Goal: Task Accomplishment & Management: Complete application form

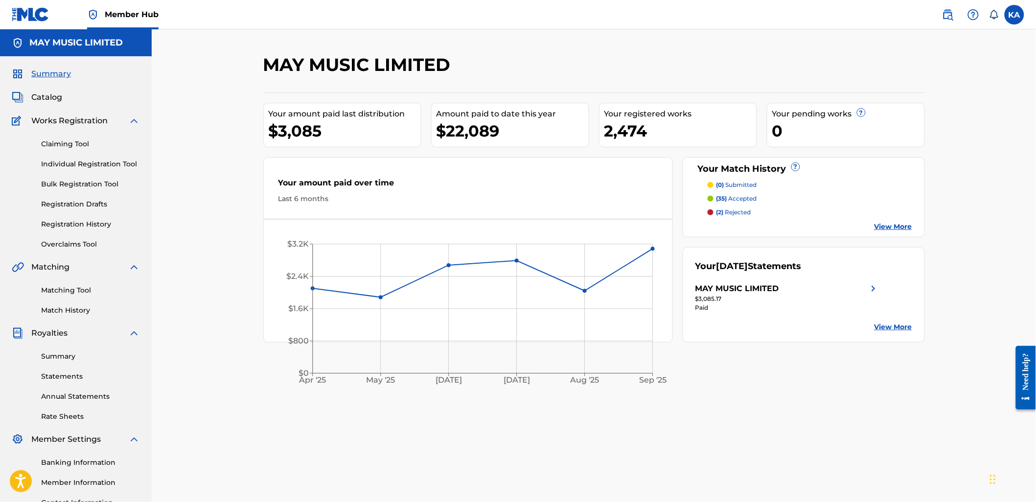
click at [102, 153] on div "Claiming Tool Individual Registration Tool Bulk Registration Tool Registration …" at bounding box center [76, 188] width 128 height 123
click at [109, 165] on link "Individual Registration Tool" at bounding box center [90, 164] width 99 height 10
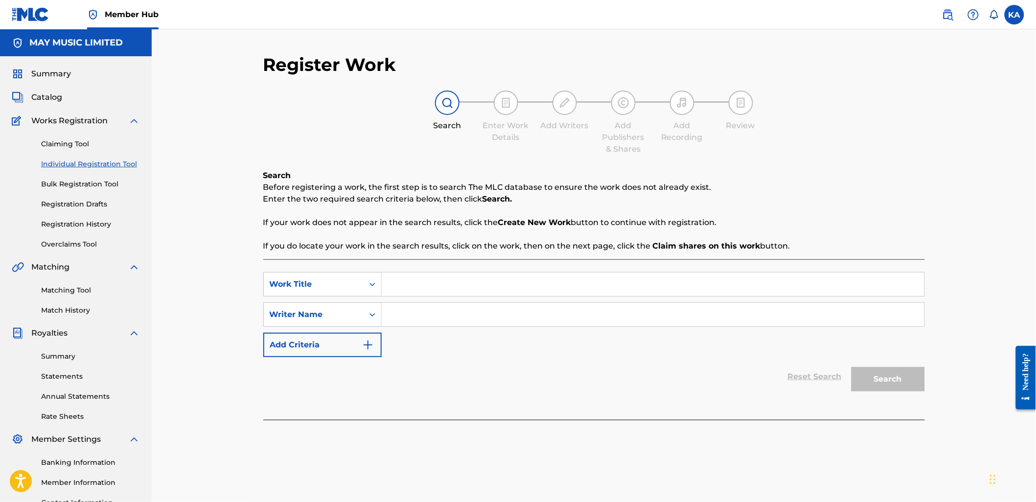
click at [546, 276] on input "Search Form" at bounding box center [653, 284] width 543 height 23
type input "Ultraviolet"
click at [428, 305] on input "Search Form" at bounding box center [653, 314] width 543 height 23
type input "[PERSON_NAME]"
click at [874, 373] on button "Search" at bounding box center [888, 379] width 73 height 24
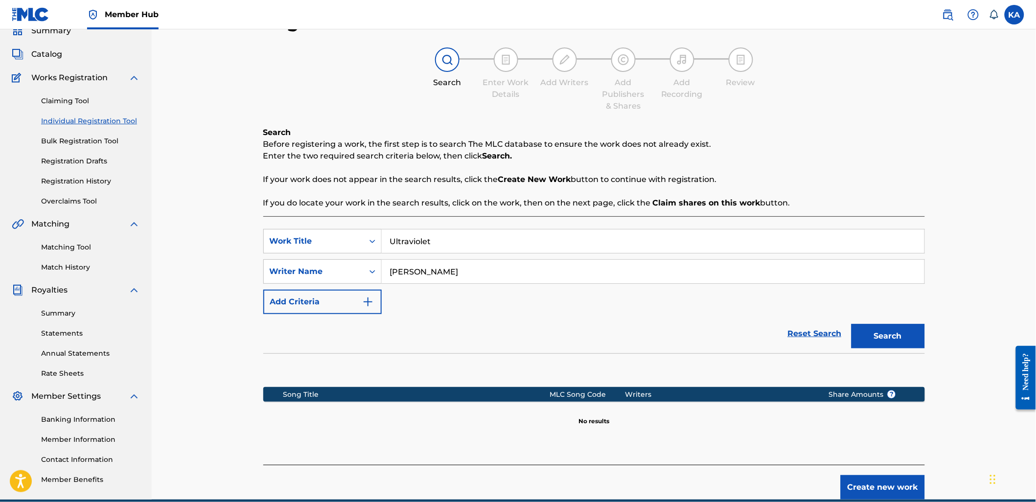
scroll to position [87, 0]
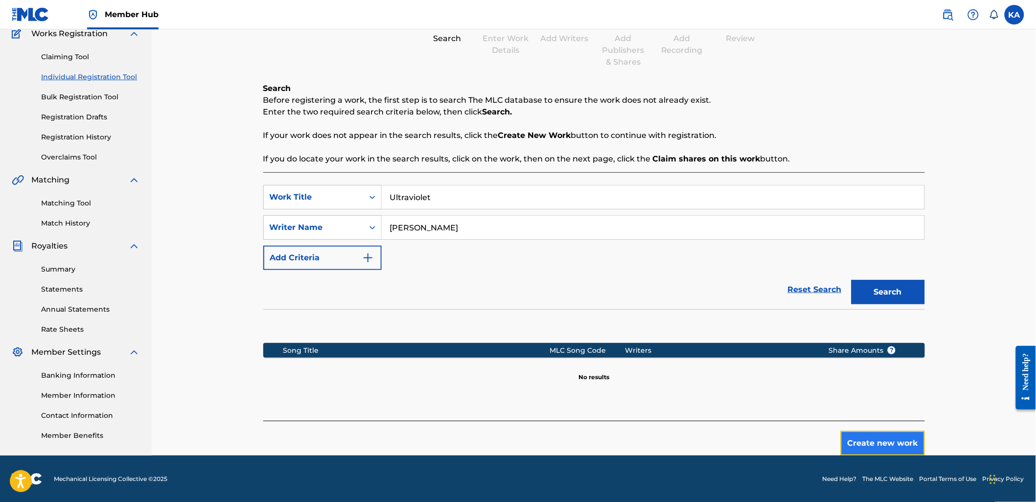
click at [849, 439] on button "Create new work" at bounding box center [883, 443] width 84 height 24
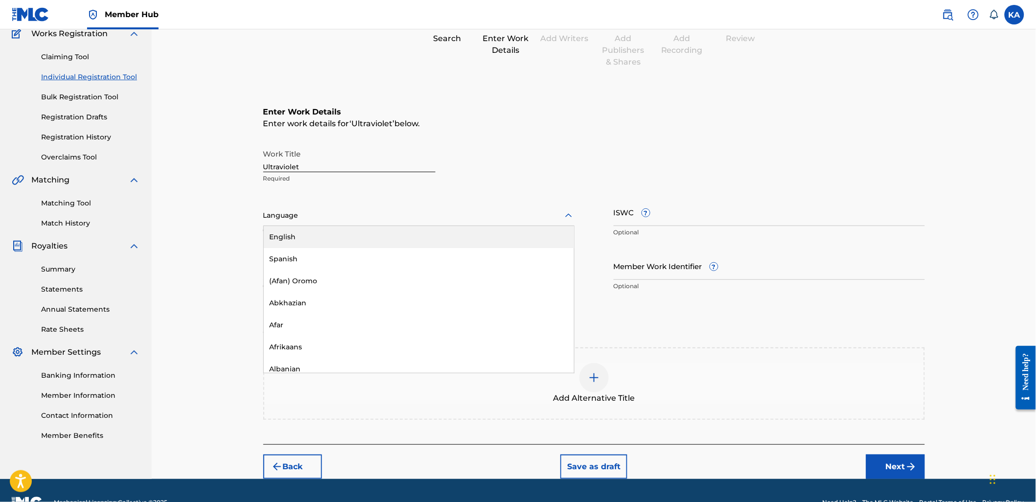
click at [418, 218] on div at bounding box center [418, 216] width 311 height 12
click at [412, 232] on div "English" at bounding box center [419, 237] width 310 height 22
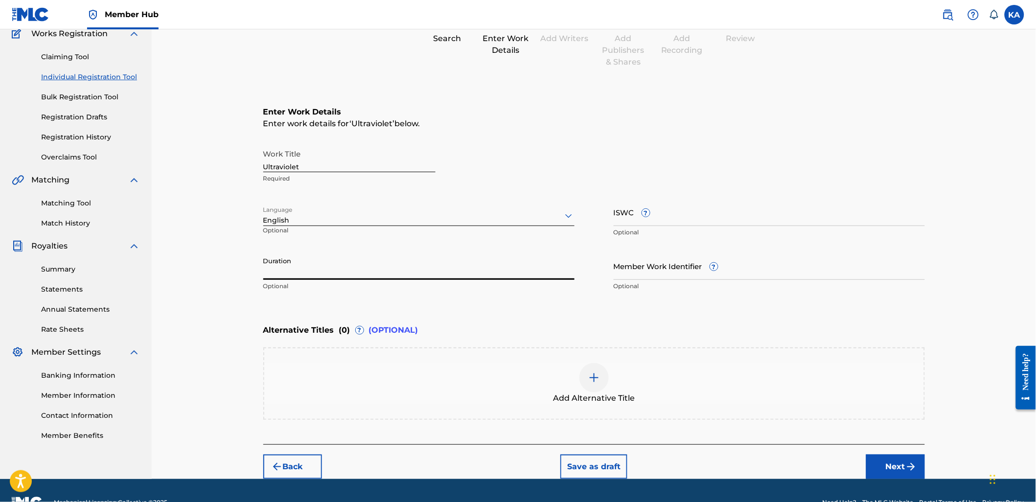
click at [351, 276] on input "Duration" at bounding box center [418, 266] width 311 height 28
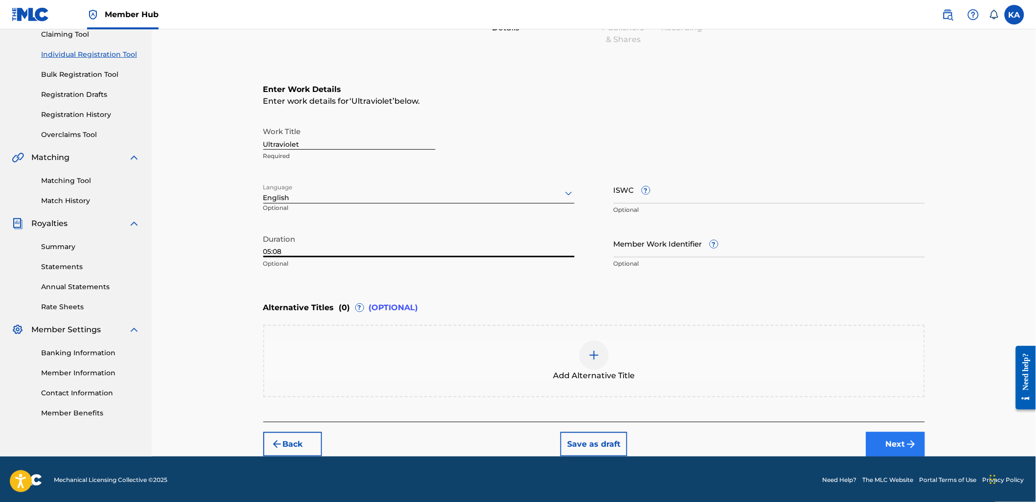
type input "05:08"
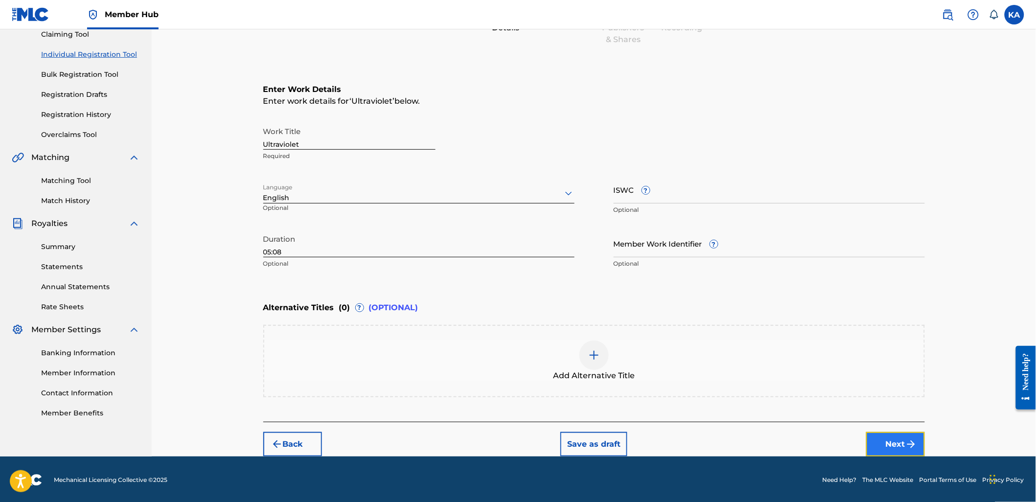
click at [907, 444] on img "submit" at bounding box center [912, 445] width 12 height 12
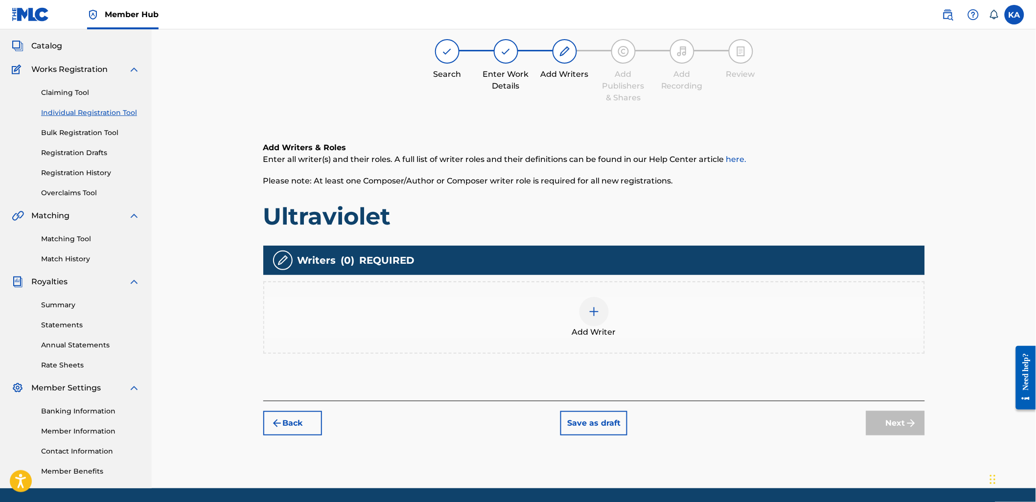
scroll to position [44, 0]
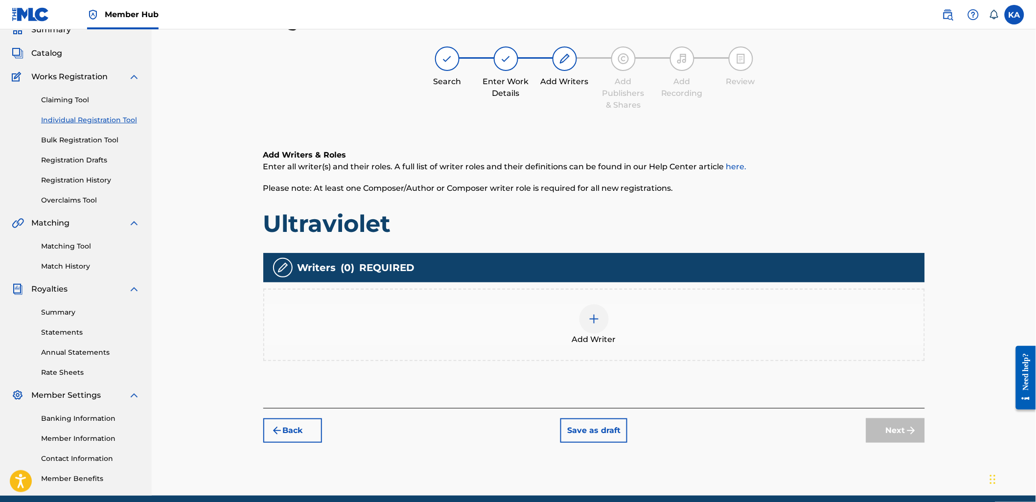
click at [467, 311] on div "Add Writer" at bounding box center [594, 325] width 660 height 41
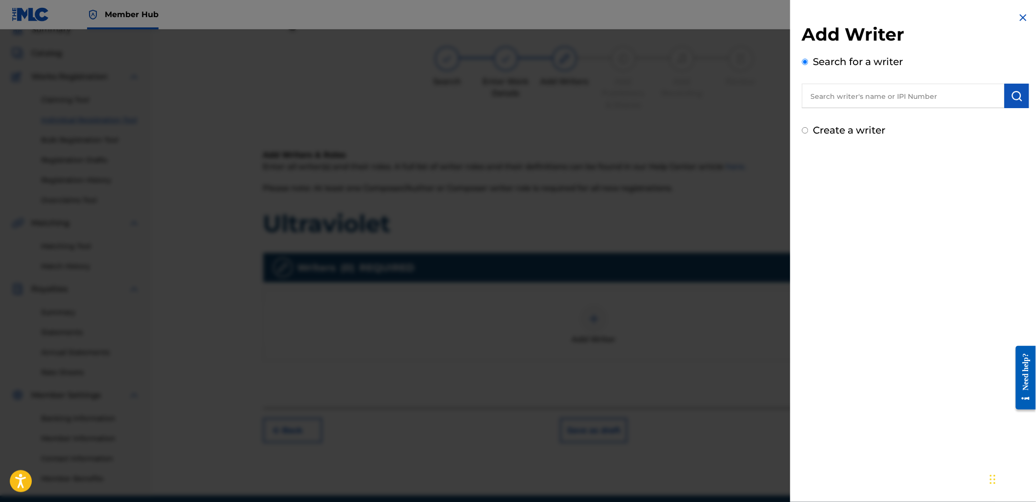
drag, startPoint x: 831, startPoint y: 89, endPoint x: 828, endPoint y: 93, distance: 5.3
click at [828, 93] on input "text" at bounding box center [903, 96] width 203 height 24
paste input "610115708"
type input "00610115708"
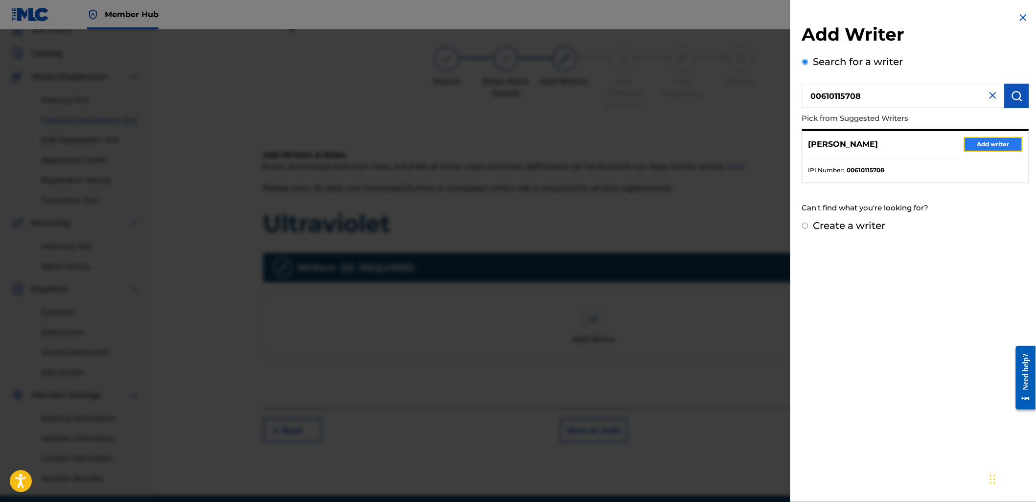
click at [980, 145] on button "Add writer" at bounding box center [993, 144] width 59 height 15
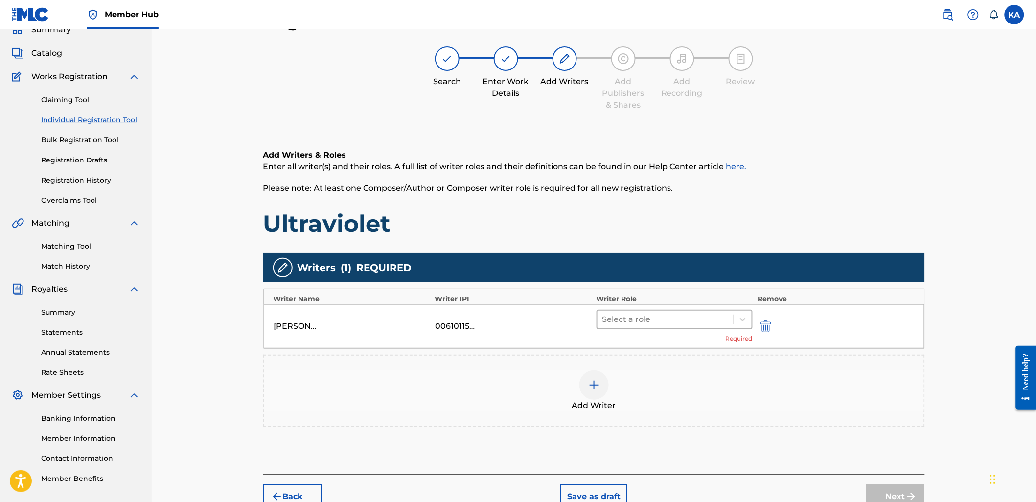
click at [664, 327] on div "Select a role" at bounding box center [666, 320] width 137 height 18
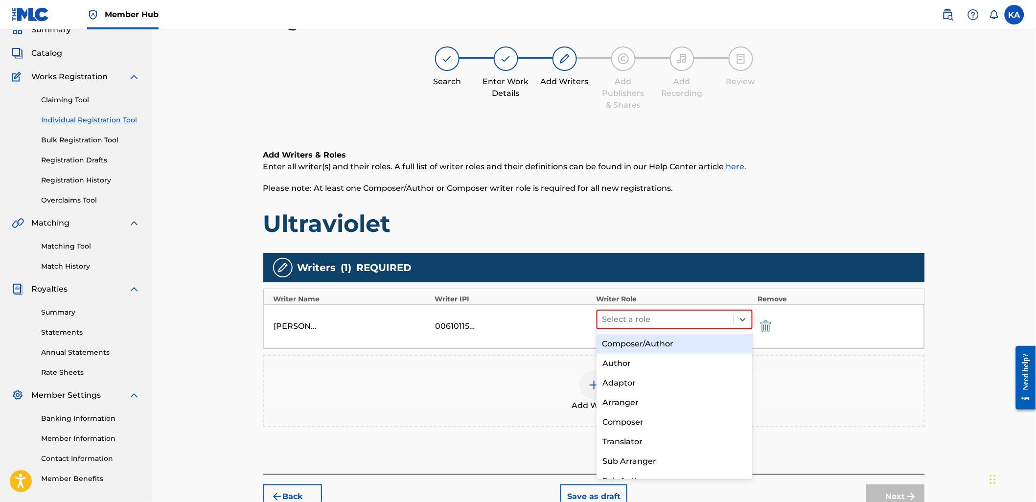
click at [662, 344] on div "Composer/Author" at bounding box center [675, 344] width 156 height 20
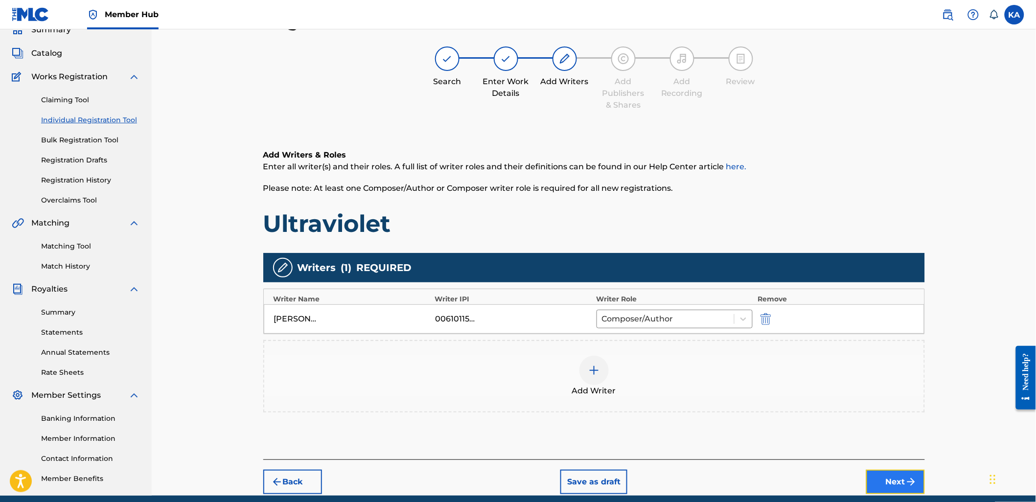
click at [902, 483] on button "Next" at bounding box center [896, 482] width 59 height 24
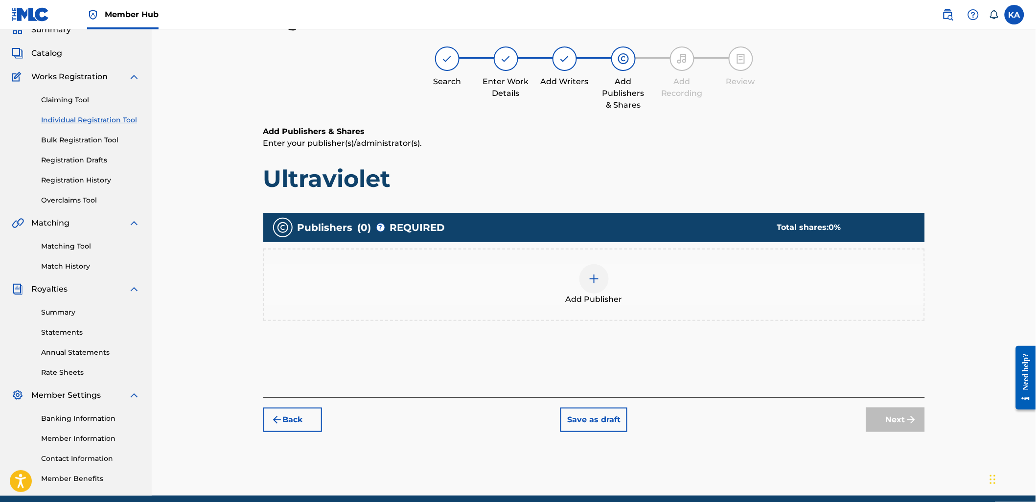
click at [594, 301] on span "Add Publisher" at bounding box center [594, 300] width 57 height 12
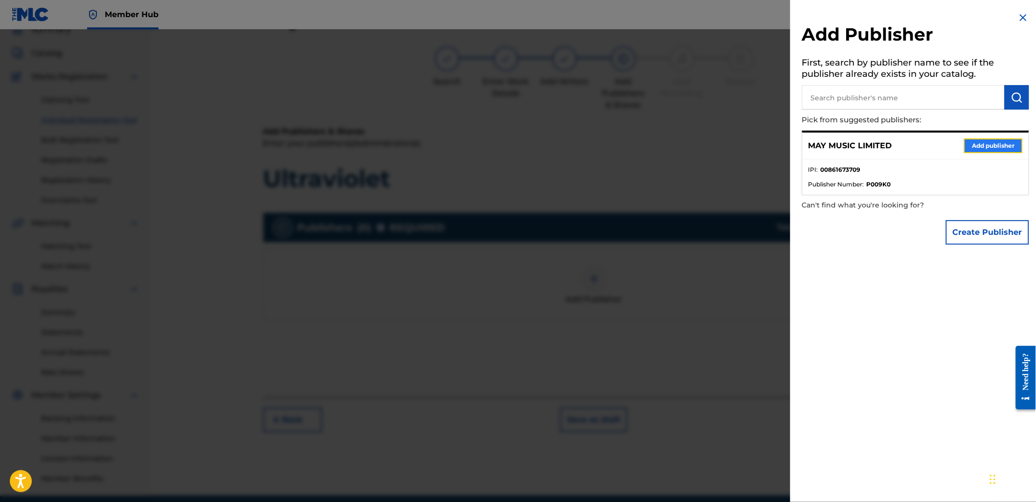
click at [984, 143] on button "Add publisher" at bounding box center [993, 146] width 59 height 15
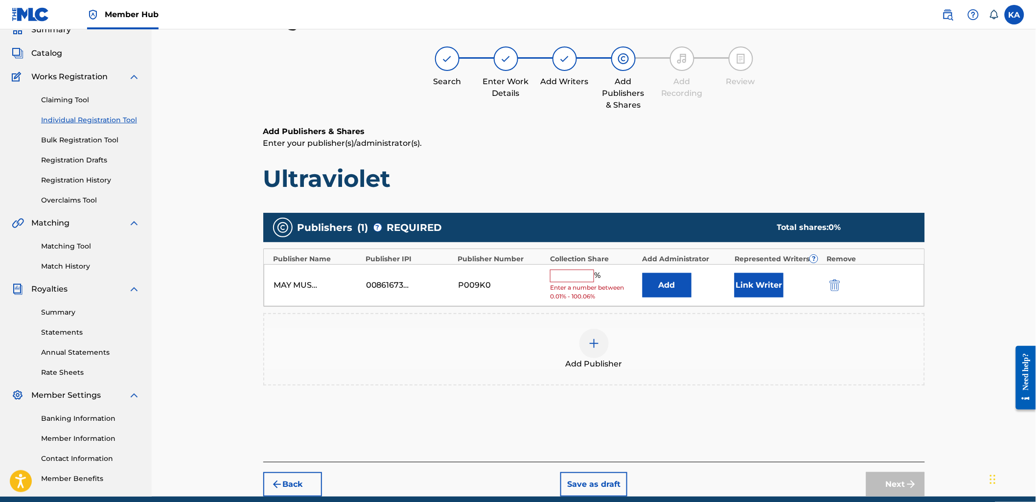
click at [570, 278] on input "text" at bounding box center [572, 276] width 44 height 13
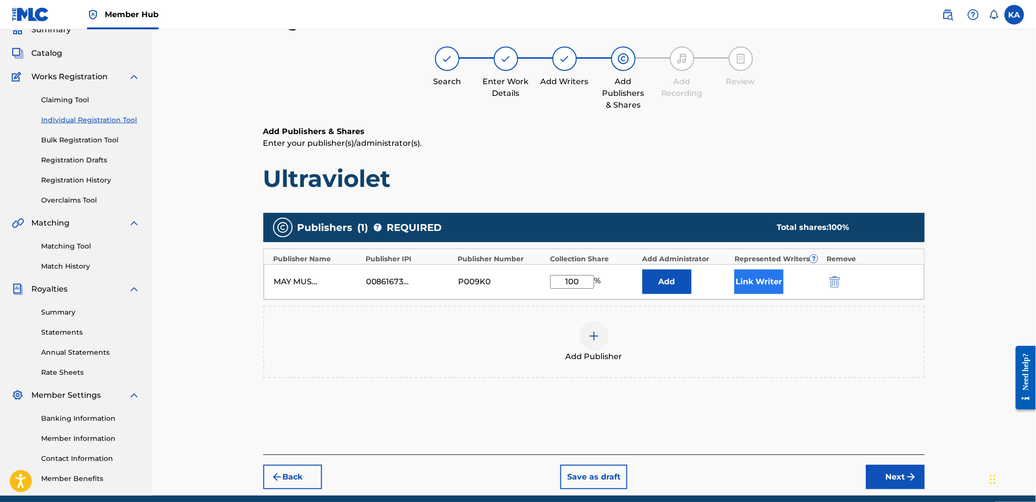
type input "100"
click at [767, 275] on button "Link Writer" at bounding box center [759, 282] width 49 height 24
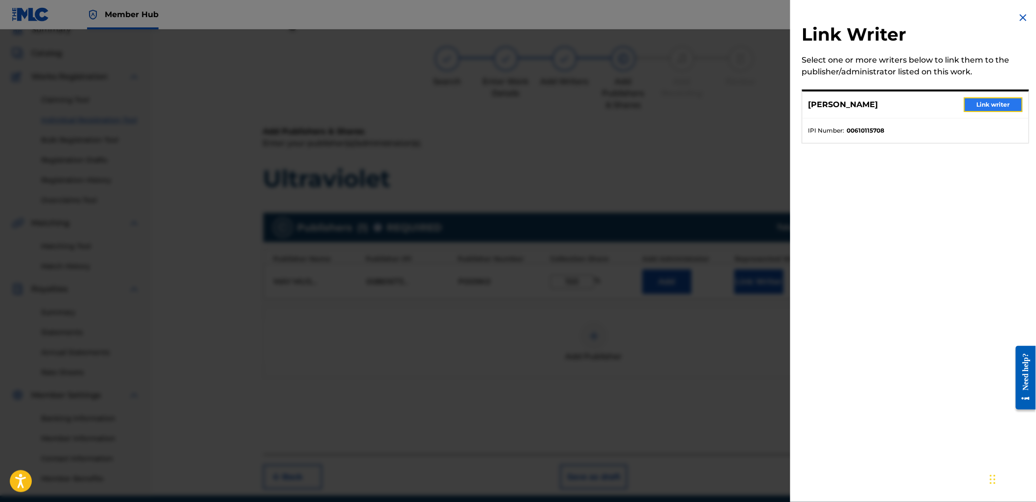
click at [967, 107] on button "Link writer" at bounding box center [993, 104] width 59 height 15
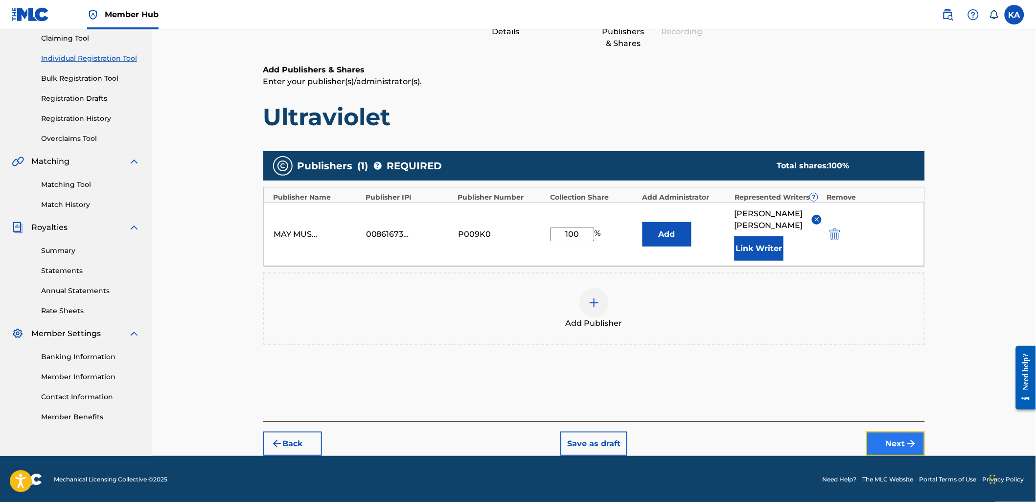
click at [870, 441] on button "Next" at bounding box center [896, 444] width 59 height 24
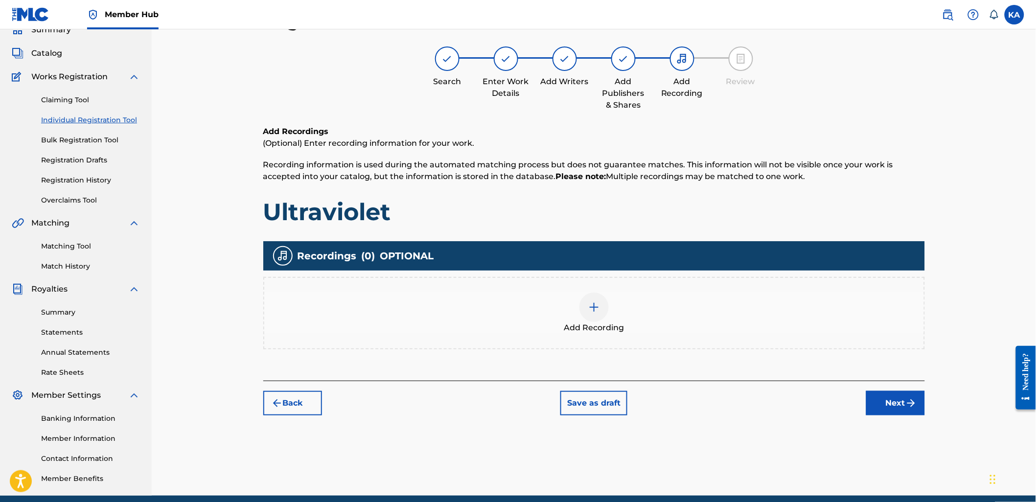
click at [561, 325] on div "Add Recording" at bounding box center [594, 313] width 660 height 41
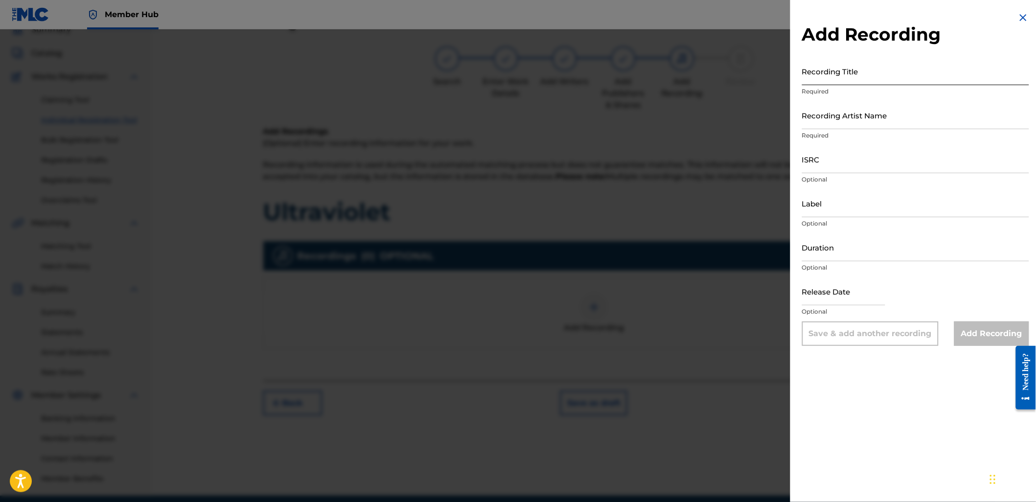
click at [841, 62] on input "Recording Title" at bounding box center [915, 71] width 227 height 28
click at [836, 70] on input "Recording Title" at bounding box center [915, 71] width 227 height 28
type input "Ultraviolet"
click at [844, 109] on input "Recording Artist Name" at bounding box center [915, 115] width 227 height 28
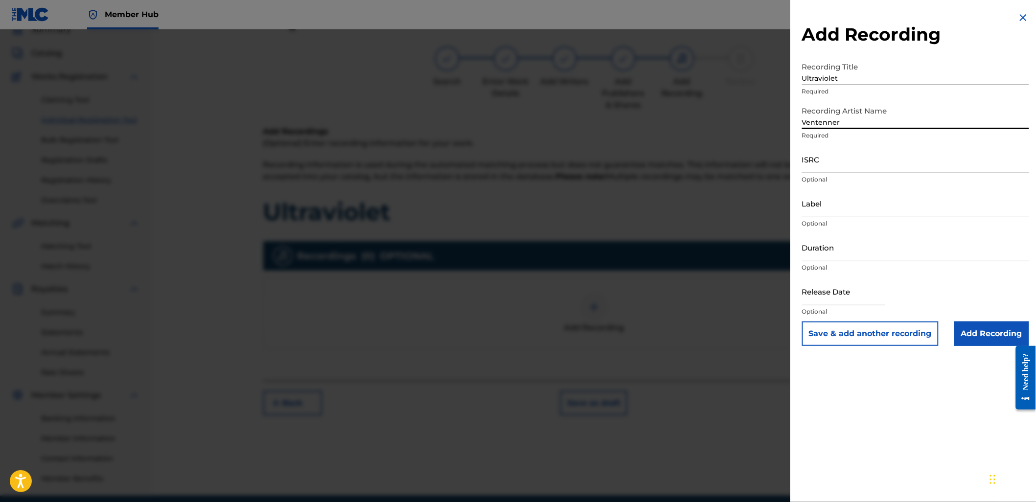
type input "Ventenner"
click at [891, 163] on input "ISRC" at bounding box center [915, 159] width 227 height 28
paste input "UKPRV2500018"
type input "UKPRV2500018"
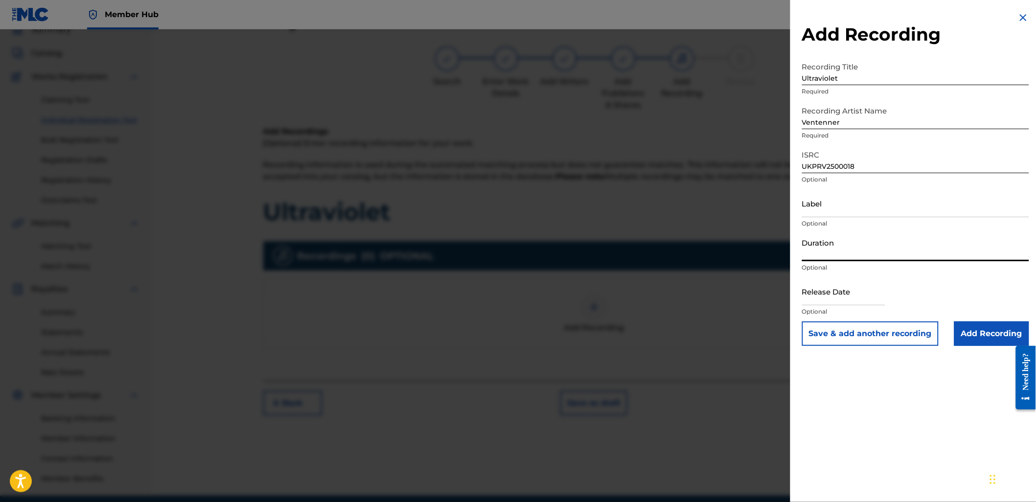
click at [828, 243] on input "Duration" at bounding box center [915, 248] width 227 height 28
type input "05:08"
select select "8"
select select "2025"
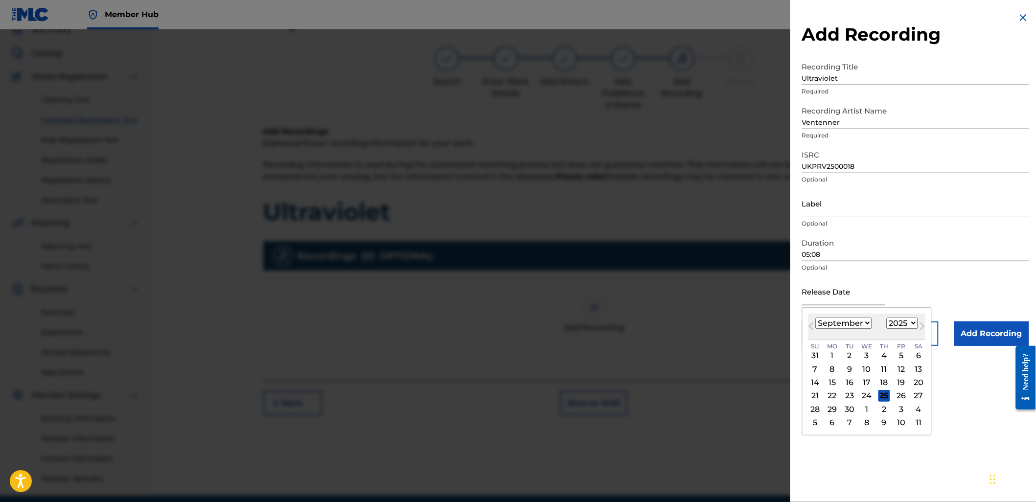
click at [823, 294] on input "text" at bounding box center [843, 292] width 83 height 28
click at [811, 322] on button "Previous Month" at bounding box center [812, 329] width 16 height 16
select select "7"
click at [872, 380] on div "13" at bounding box center [868, 383] width 12 height 12
type input "[DATE]"
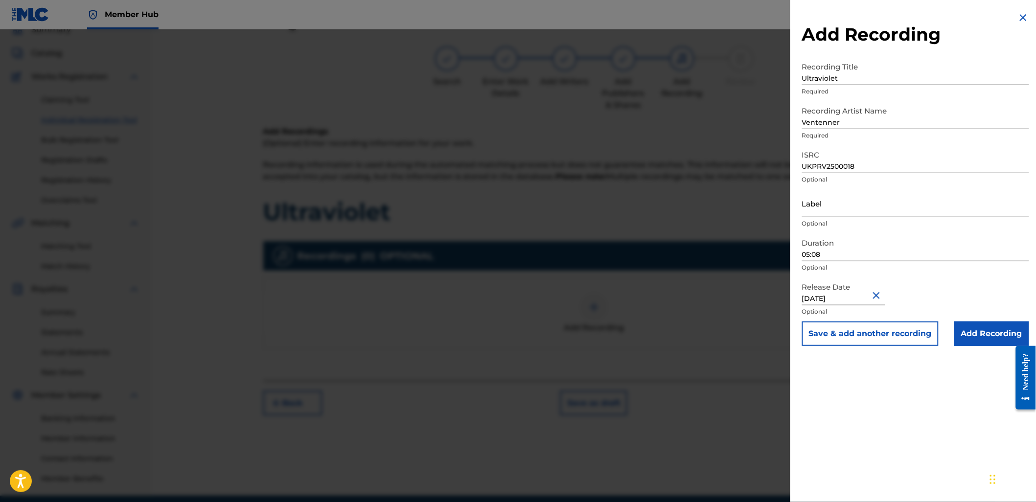
click at [810, 198] on input "Label" at bounding box center [915, 203] width 227 height 28
type input "2025 Athanor Records"
click at [983, 328] on input "Add Recording" at bounding box center [992, 334] width 75 height 24
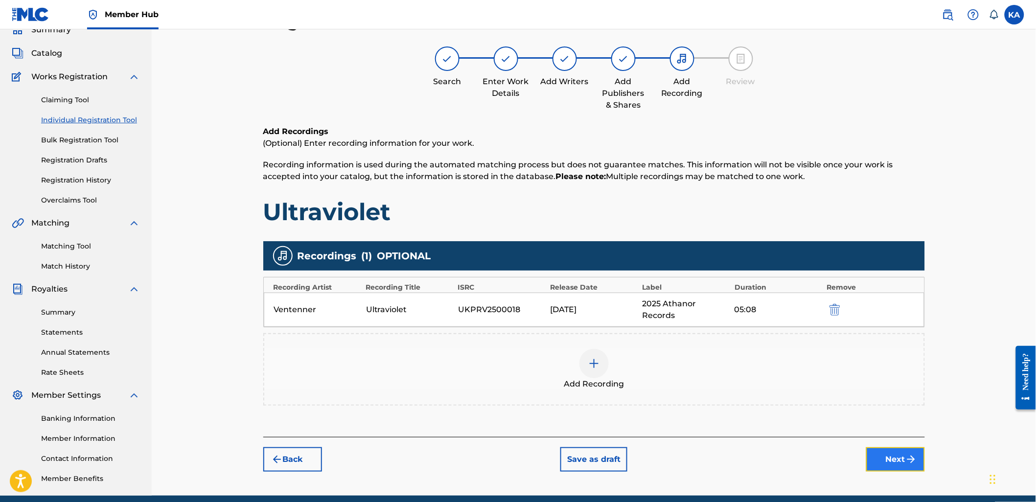
click at [890, 466] on button "Next" at bounding box center [896, 459] width 59 height 24
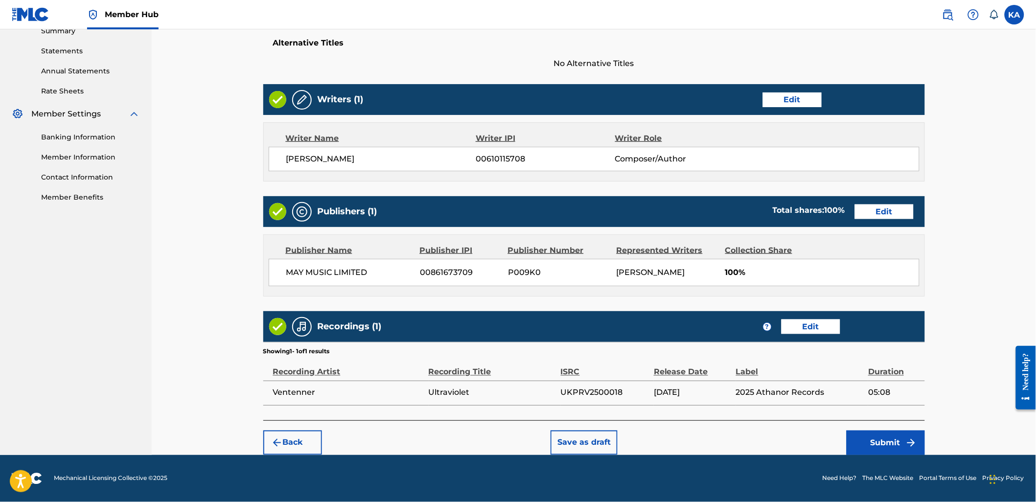
scroll to position [337, 0]
click at [863, 446] on button "Submit" at bounding box center [886, 443] width 78 height 24
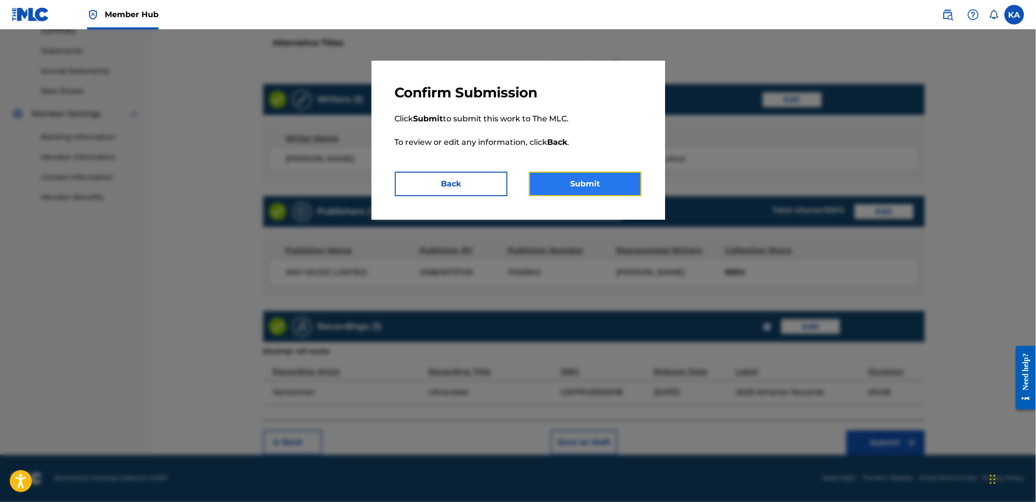
click at [585, 194] on button "Submit" at bounding box center [585, 184] width 113 height 24
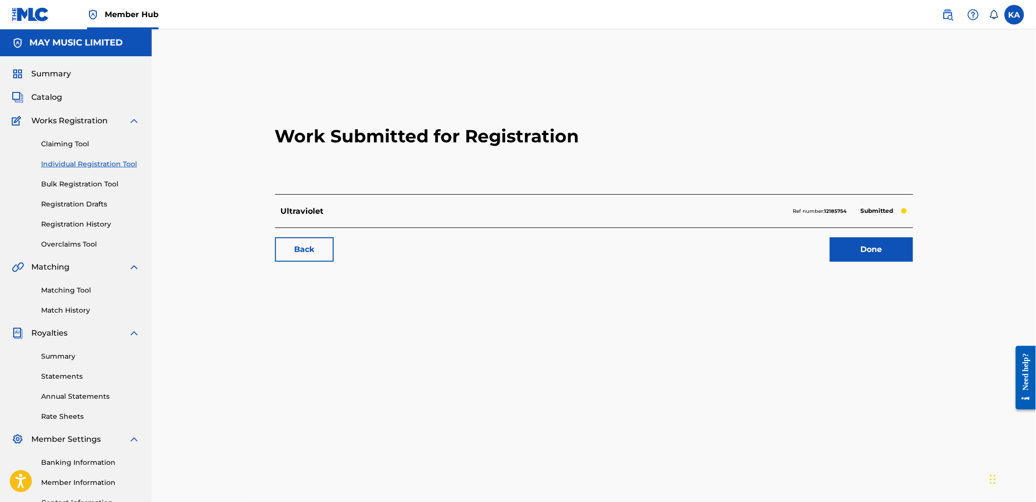
click at [66, 162] on link "Individual Registration Tool" at bounding box center [90, 164] width 99 height 10
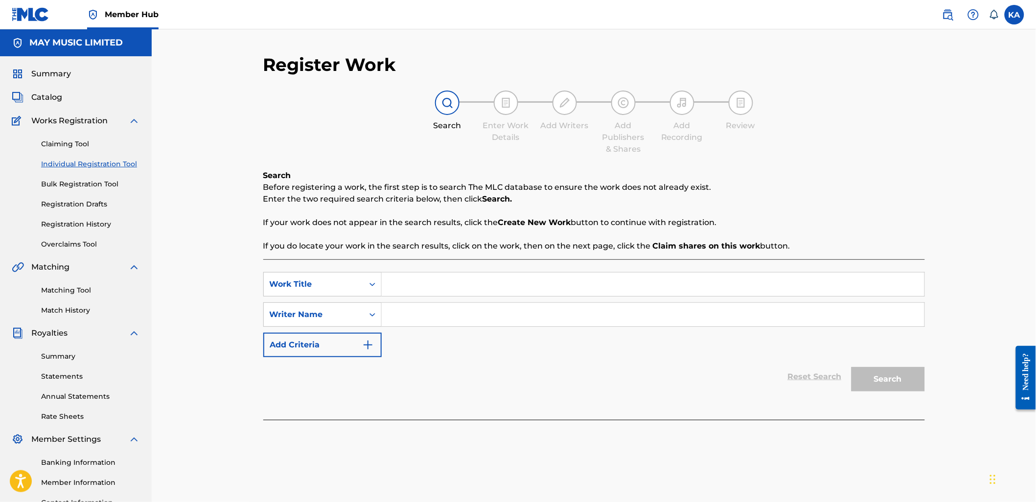
click at [427, 280] on input "Search Form" at bounding box center [653, 284] width 543 height 23
type input "Solvent"
click at [419, 304] on input "Search Form" at bounding box center [653, 314] width 543 height 23
type input "[PERSON_NAME]"
click at [852, 367] on button "Search" at bounding box center [888, 379] width 73 height 24
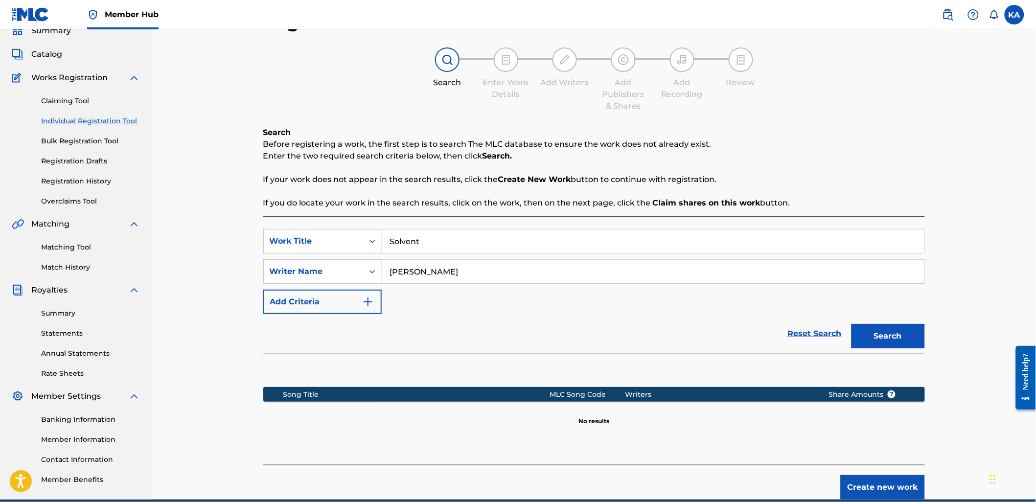
scroll to position [87, 0]
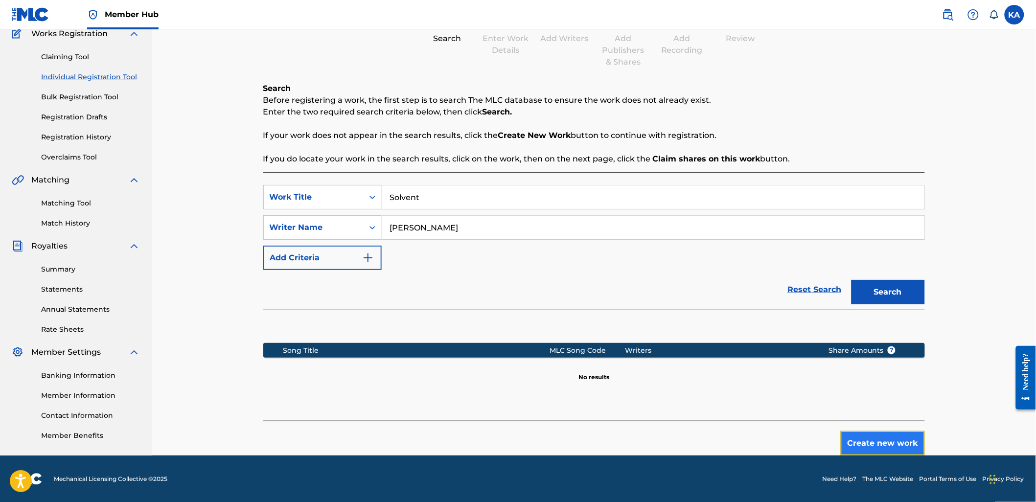
click at [886, 446] on button "Create new work" at bounding box center [883, 443] width 84 height 24
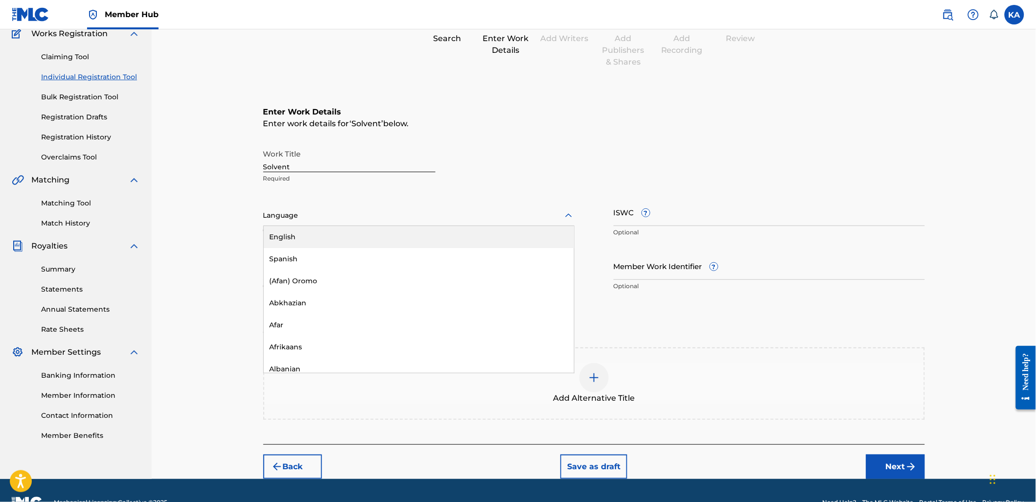
click at [358, 210] on div at bounding box center [418, 216] width 311 height 12
click at [350, 228] on div "English" at bounding box center [419, 237] width 310 height 22
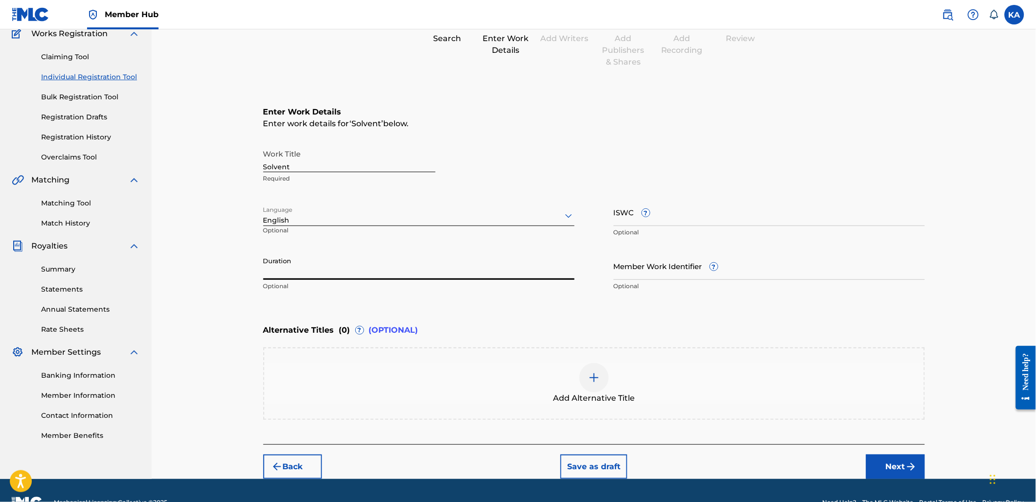
click at [314, 267] on input "Duration" at bounding box center [418, 266] width 311 height 28
type input "05:05"
click at [887, 472] on button "Next" at bounding box center [896, 467] width 59 height 24
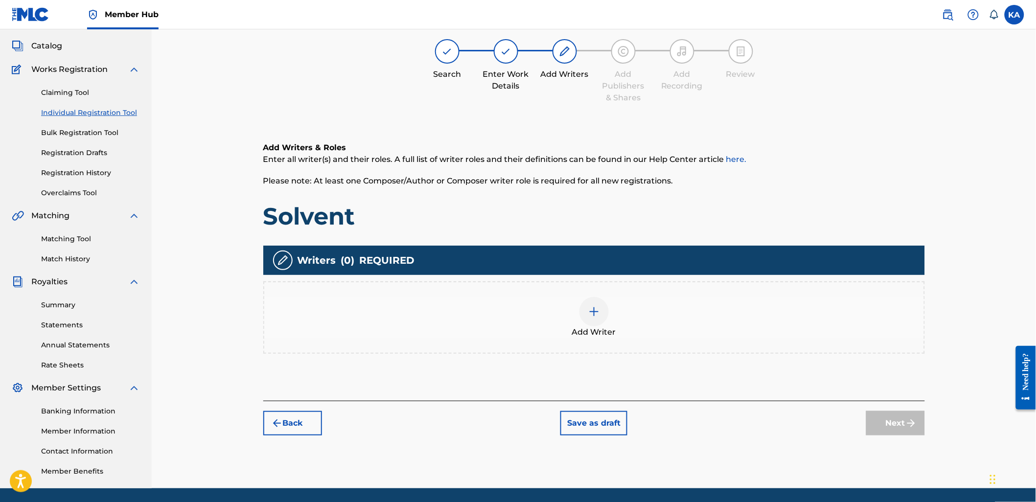
scroll to position [44, 0]
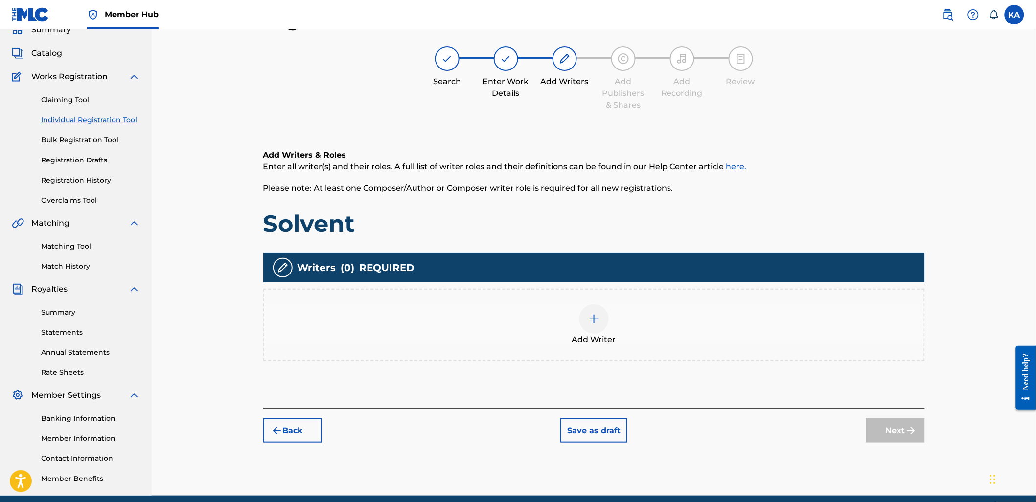
click at [420, 330] on div "Add Writer" at bounding box center [594, 325] width 660 height 41
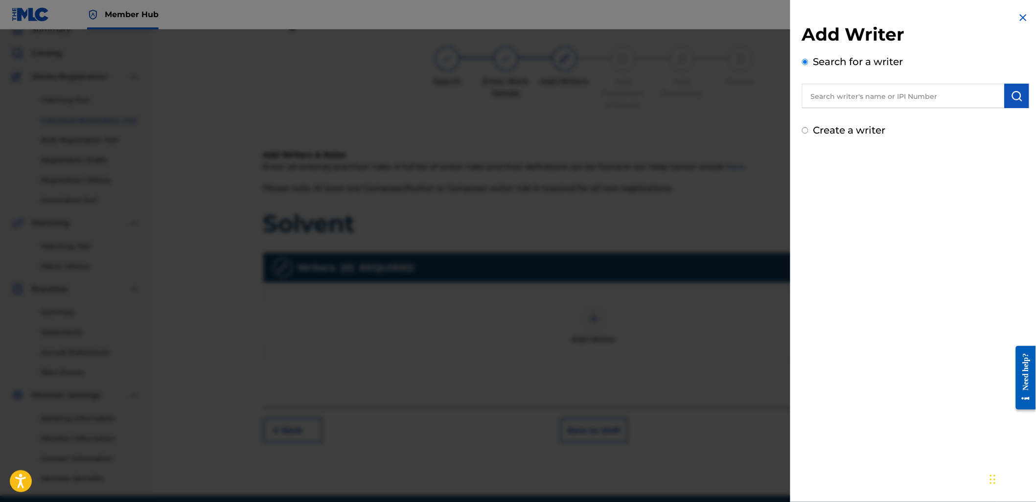
click at [846, 95] on input "text" at bounding box center [903, 96] width 203 height 24
paste input "610115708"
type input "00610115708"
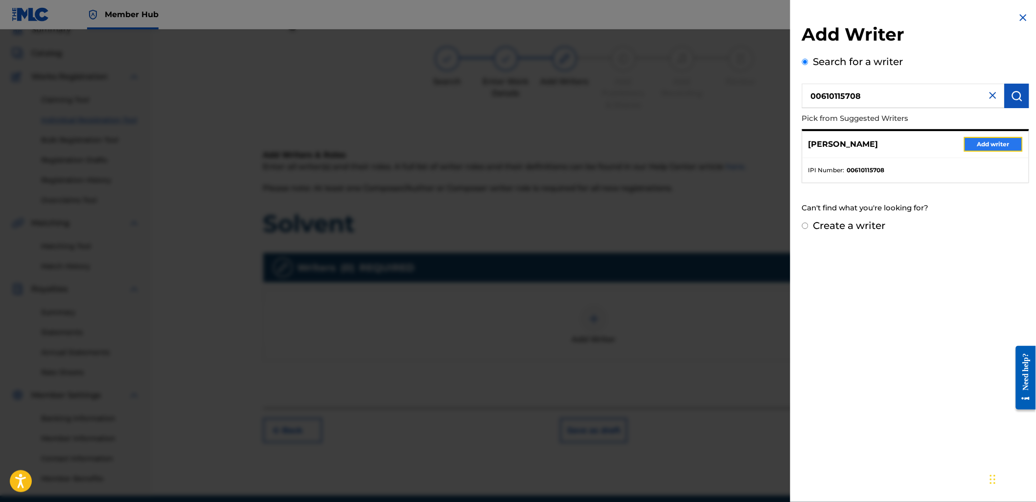
click at [989, 147] on button "Add writer" at bounding box center [993, 144] width 59 height 15
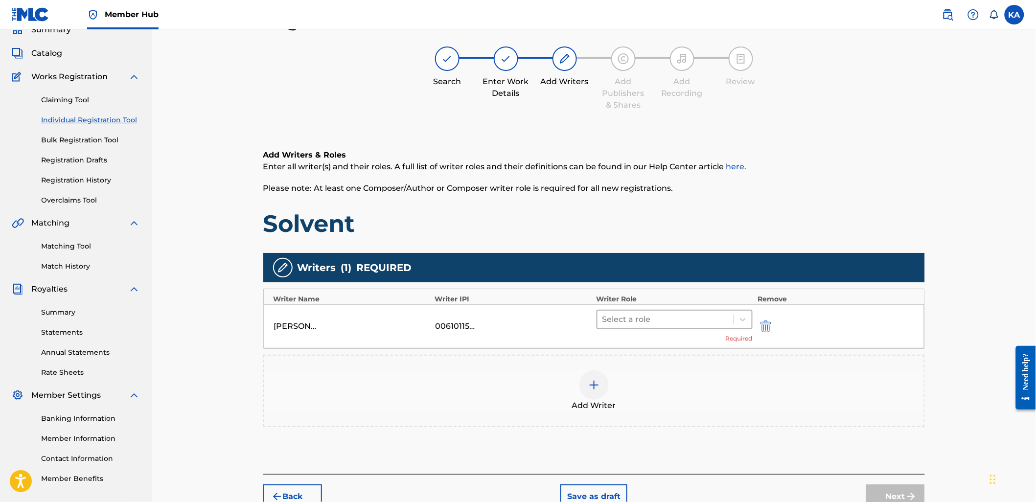
click at [653, 324] on div at bounding box center [666, 320] width 127 height 14
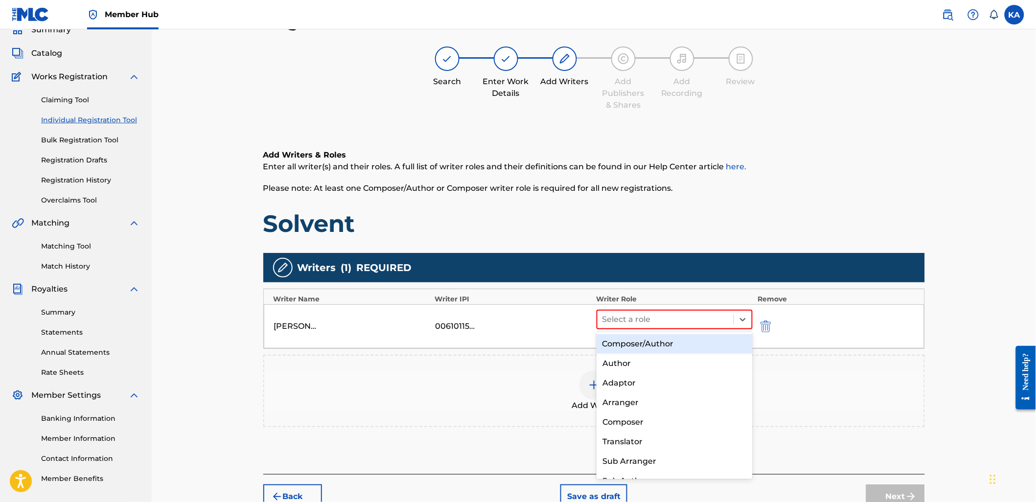
click at [654, 352] on div "Composer/Author" at bounding box center [675, 344] width 156 height 20
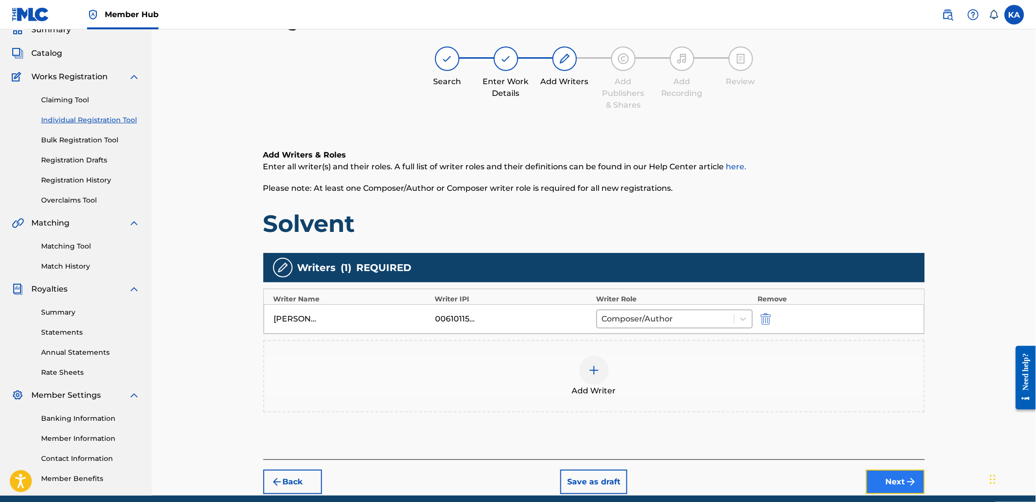
click at [904, 489] on button "Next" at bounding box center [896, 482] width 59 height 24
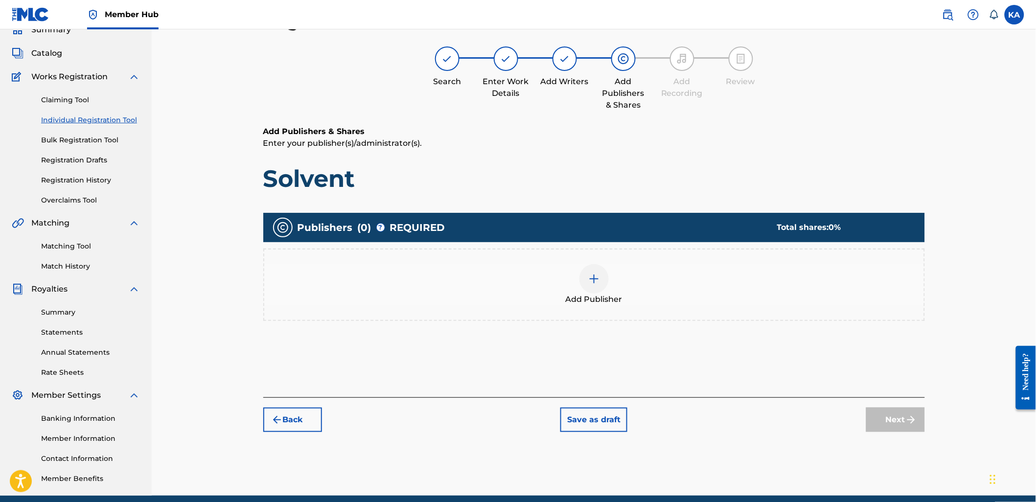
click at [609, 282] on div "Add Publisher" at bounding box center [594, 284] width 660 height 41
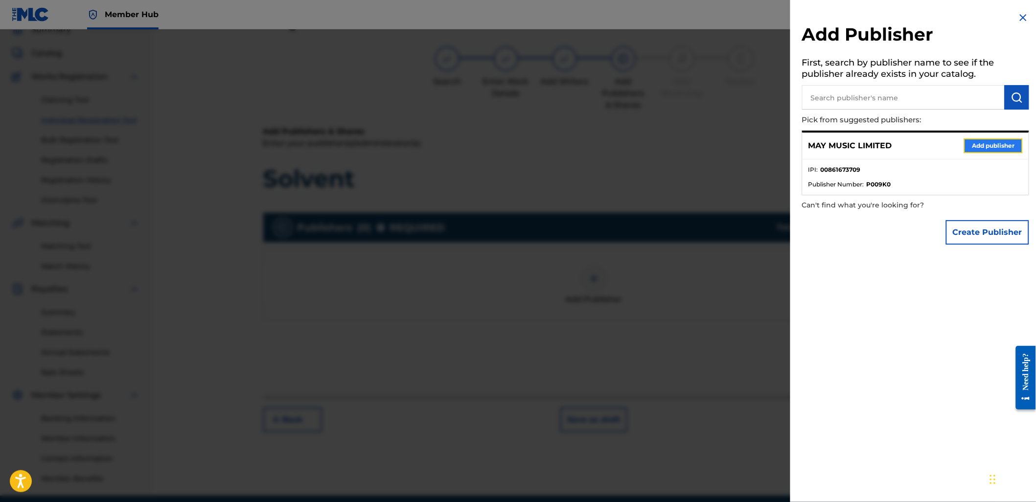
click at [980, 139] on button "Add publisher" at bounding box center [993, 146] width 59 height 15
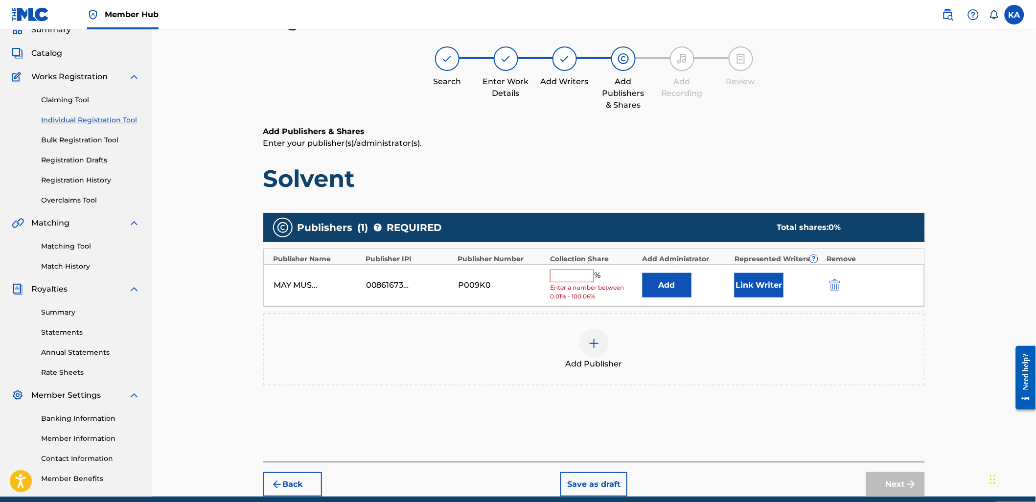
click at [569, 273] on input "text" at bounding box center [572, 276] width 44 height 13
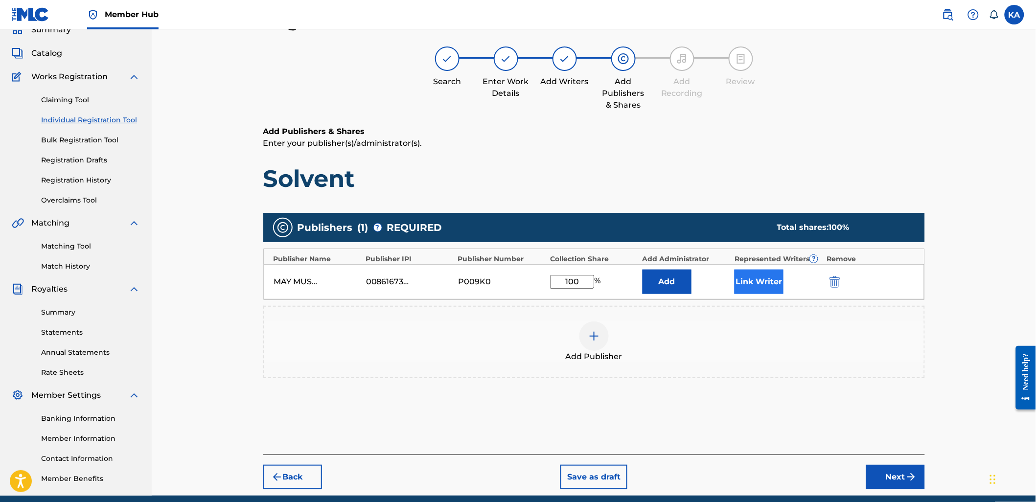
type input "100"
click at [768, 280] on button "Link Writer" at bounding box center [759, 282] width 49 height 24
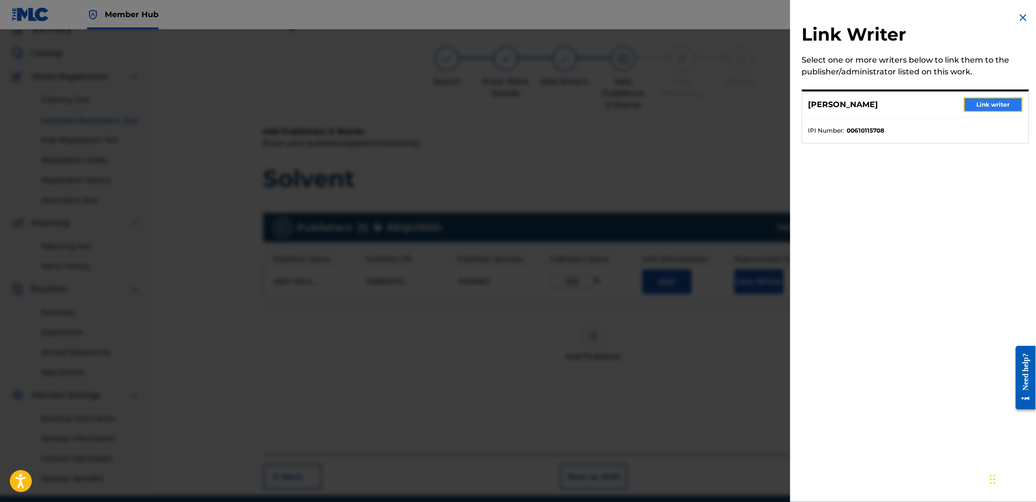
click at [990, 99] on button "Link writer" at bounding box center [993, 104] width 59 height 15
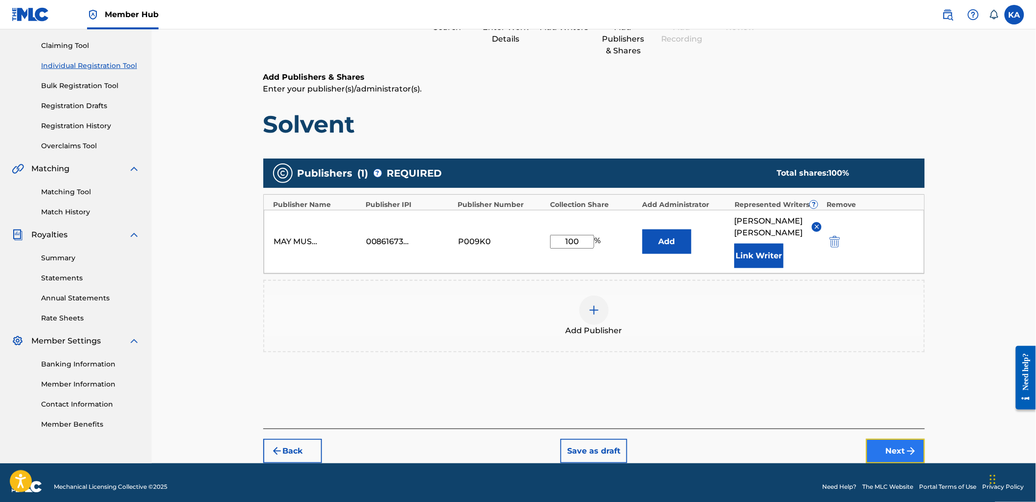
click at [888, 455] on button "Next" at bounding box center [896, 451] width 59 height 24
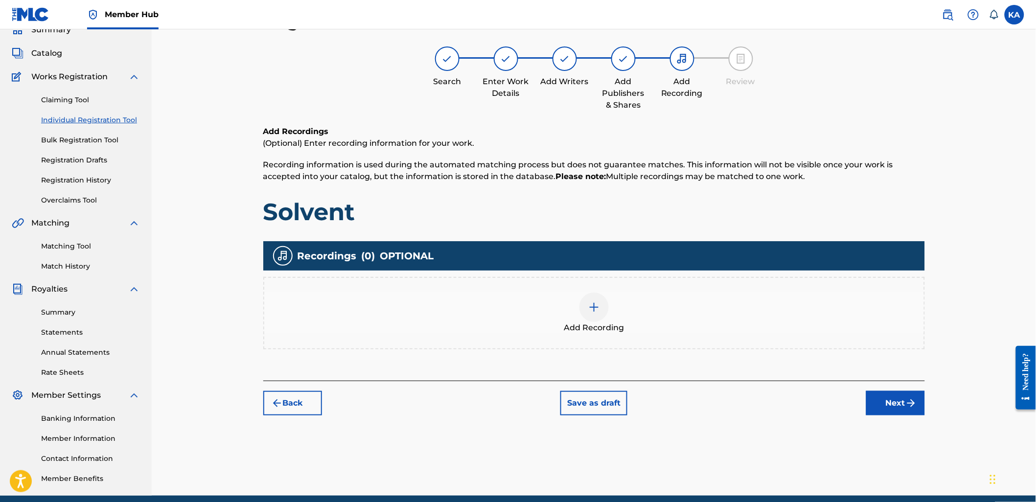
click at [682, 309] on div "Add Recording" at bounding box center [594, 313] width 660 height 41
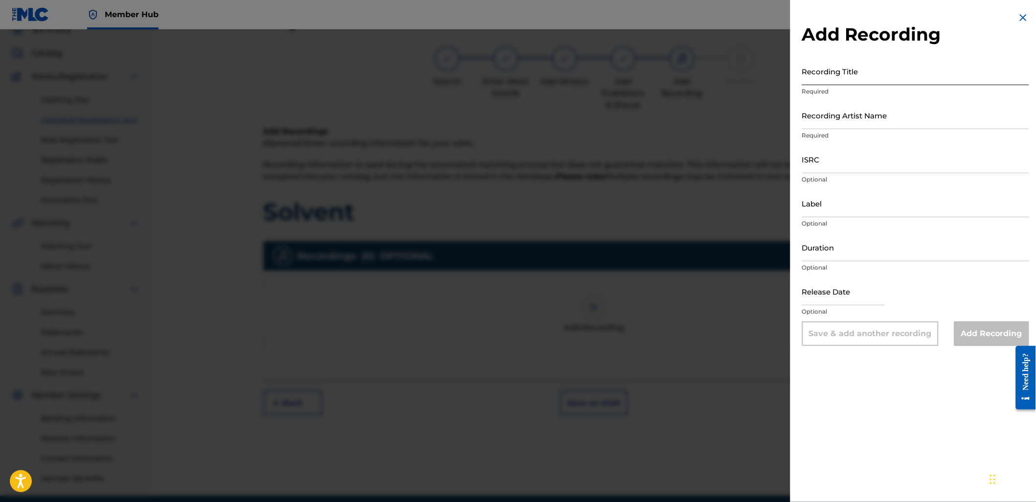
click at [823, 81] on input "Recording Title" at bounding box center [915, 71] width 227 height 28
type input "Solvent"
click at [840, 115] on input "Recording Artist Name" at bounding box center [915, 115] width 227 height 28
type input "Ventenner"
type input "2025 Athanor Records"
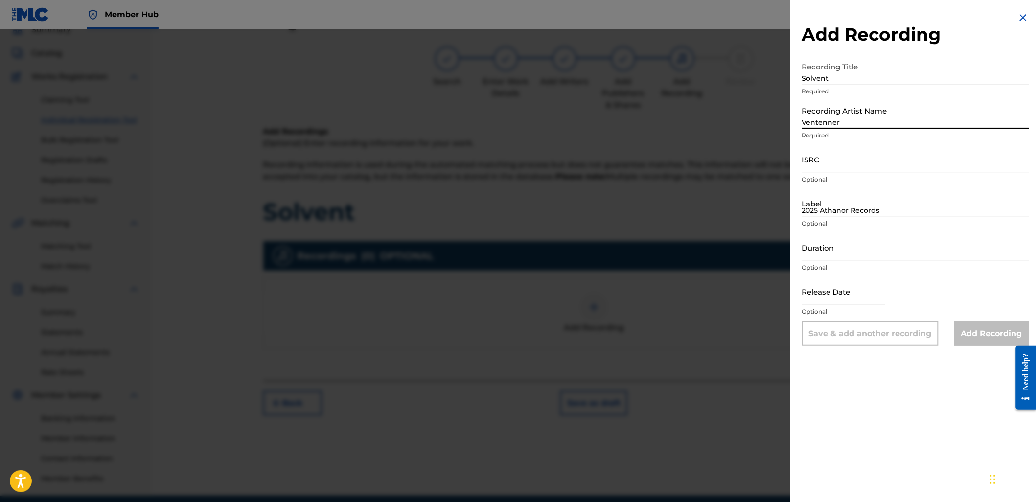
type input "05:08"
type input "[DATE]"
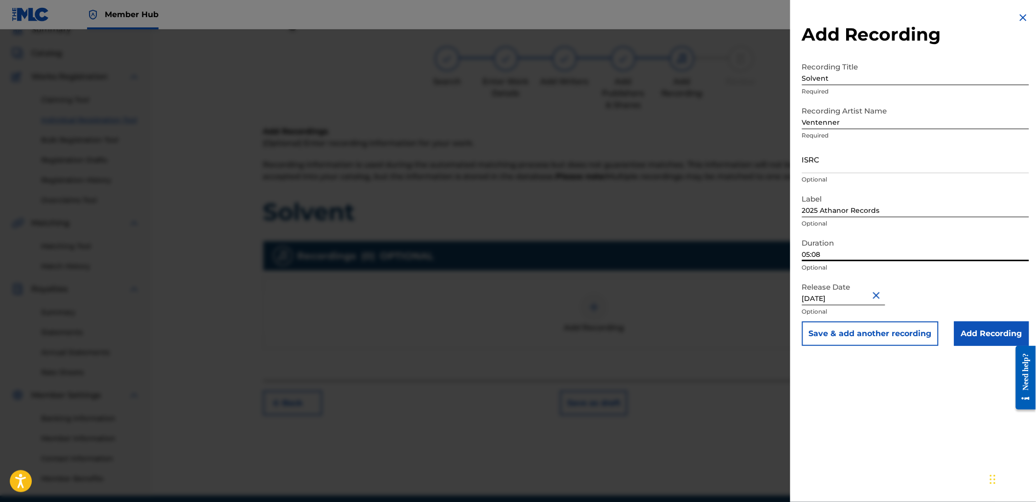
click at [857, 255] on input "05:08" at bounding box center [915, 248] width 227 height 28
type input "05:05"
select select "7"
select select "2025"
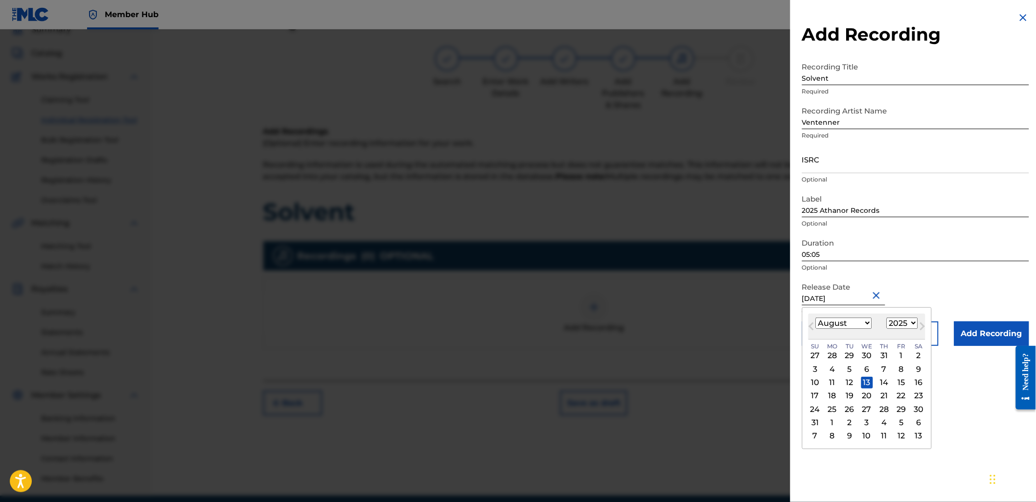
click at [854, 296] on input "[DATE]" at bounding box center [843, 292] width 83 height 28
click at [917, 321] on button "Next Month" at bounding box center [923, 329] width 16 height 16
select select "8"
click at [884, 397] on div "25" at bounding box center [885, 396] width 12 height 12
type input "[DATE]"
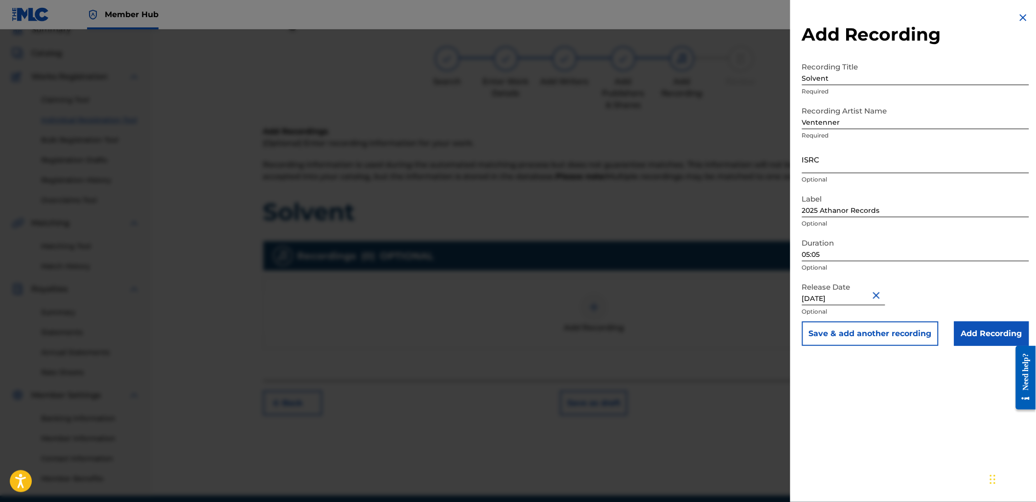
click at [824, 158] on input "ISRC" at bounding box center [915, 159] width 227 height 28
paste input "UKPRV2500016"
type input "UKPRV2500016"
click at [983, 335] on input "Add Recording" at bounding box center [992, 334] width 75 height 24
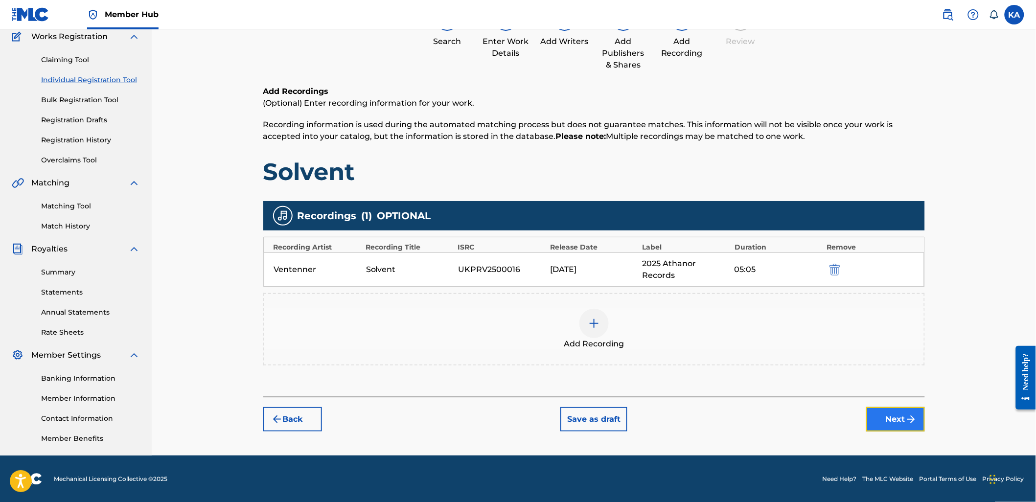
click at [875, 417] on button "Next" at bounding box center [896, 419] width 59 height 24
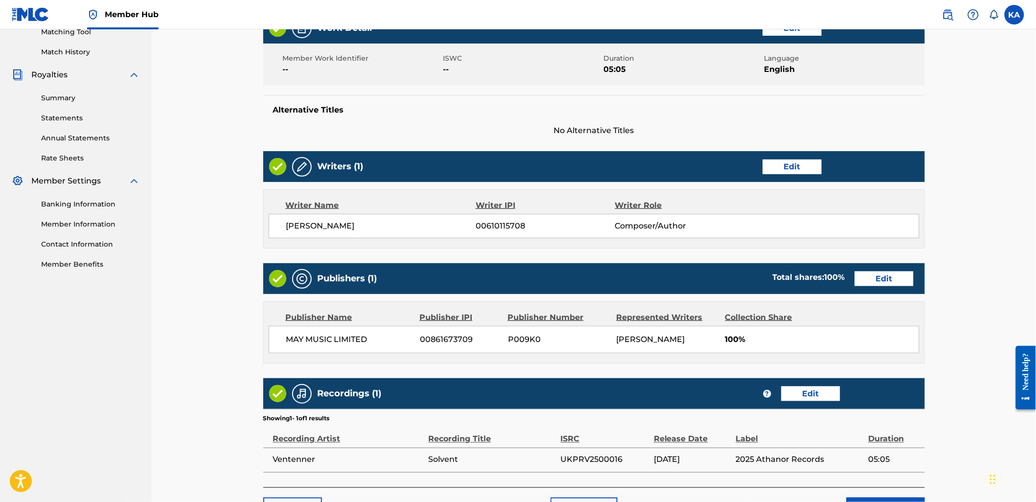
scroll to position [337, 0]
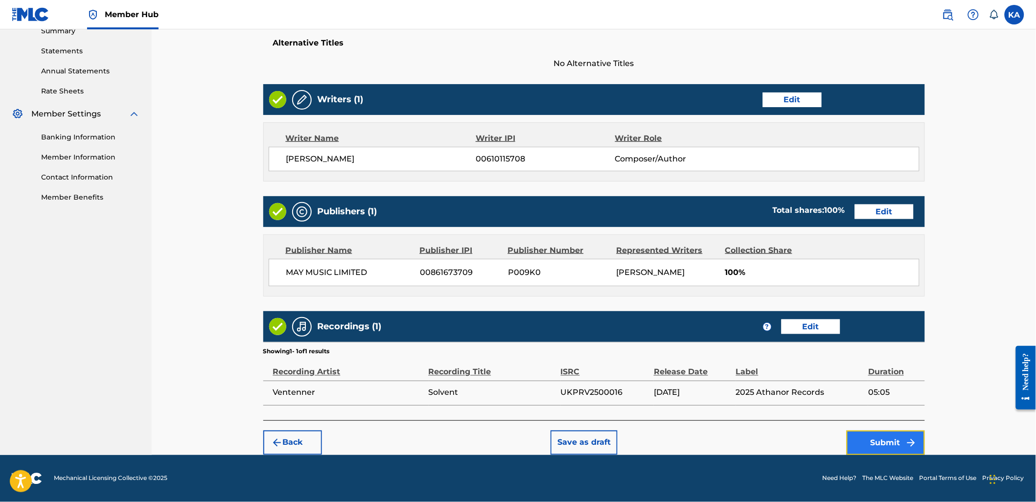
click at [859, 436] on button "Submit" at bounding box center [886, 443] width 78 height 24
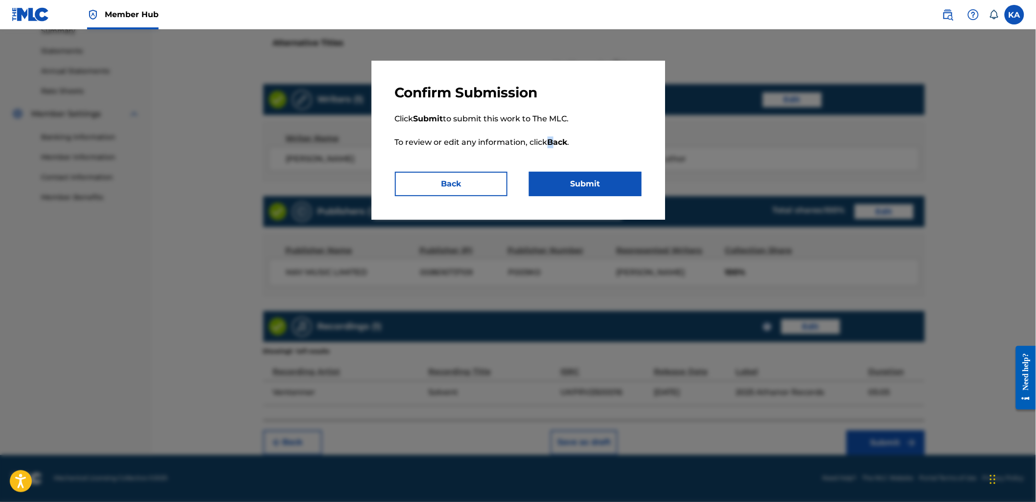
click at [551, 166] on p "Click Submit to submit this work to The MLC. To review or edit any information,…" at bounding box center [518, 136] width 247 height 70
drag, startPoint x: 551, startPoint y: 166, endPoint x: 568, endPoint y: 188, distance: 27.9
click at [568, 188] on button "Submit" at bounding box center [585, 184] width 113 height 24
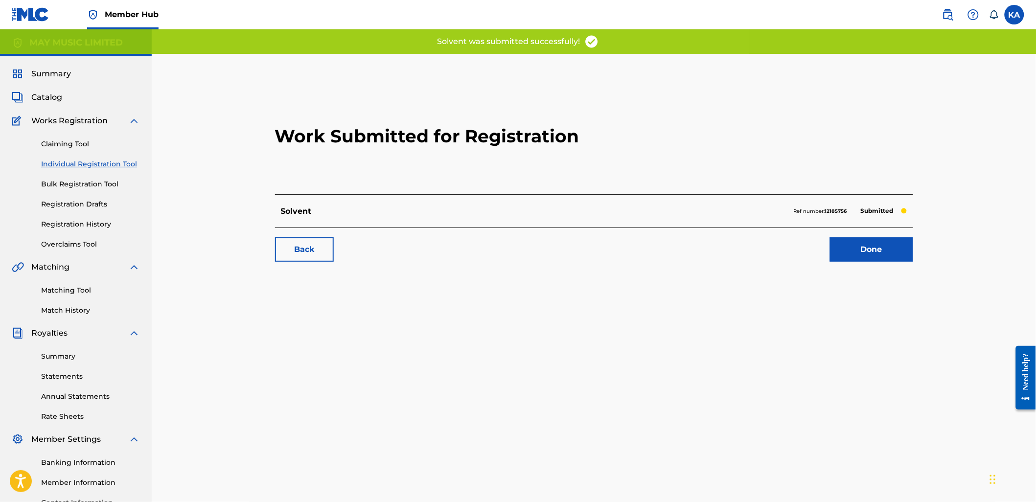
click at [124, 159] on link "Individual Registration Tool" at bounding box center [90, 164] width 99 height 10
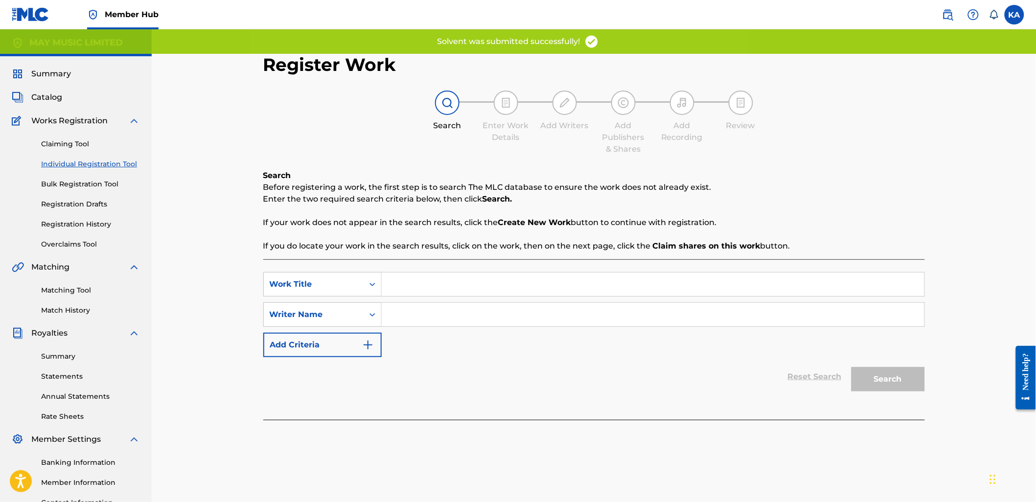
click at [537, 273] on input "Search Form" at bounding box center [653, 284] width 543 height 23
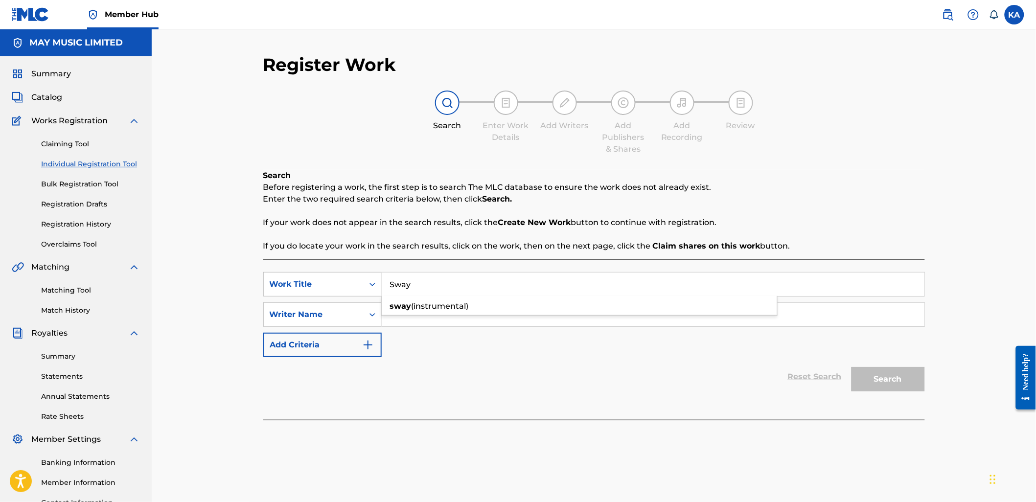
type input "Sway"
drag, startPoint x: 438, startPoint y: 415, endPoint x: 438, endPoint y: 373, distance: 42.1
click at [438, 414] on div "SearchWithCriteriab714991d-8e20-4087-8180-faa38a3e5bf1 Work Title Sway sway (in…" at bounding box center [594, 339] width 662 height 161
click at [434, 330] on div "SearchWithCriteriab714991d-8e20-4087-8180-faa38a3e5bf1 Work Title Sway SearchWi…" at bounding box center [594, 314] width 662 height 85
click at [431, 316] on input "Search Form" at bounding box center [653, 314] width 543 height 23
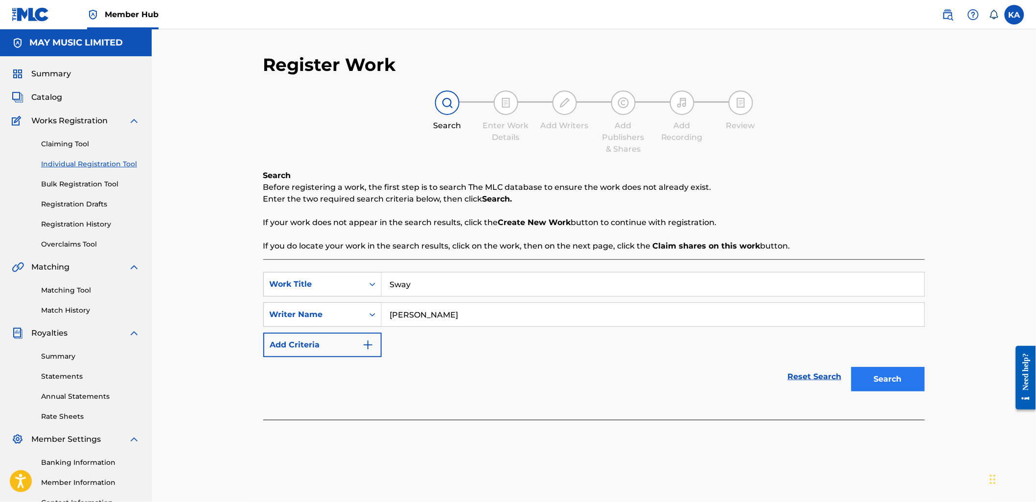
type input "[PERSON_NAME]"
click at [907, 375] on button "Search" at bounding box center [888, 379] width 73 height 24
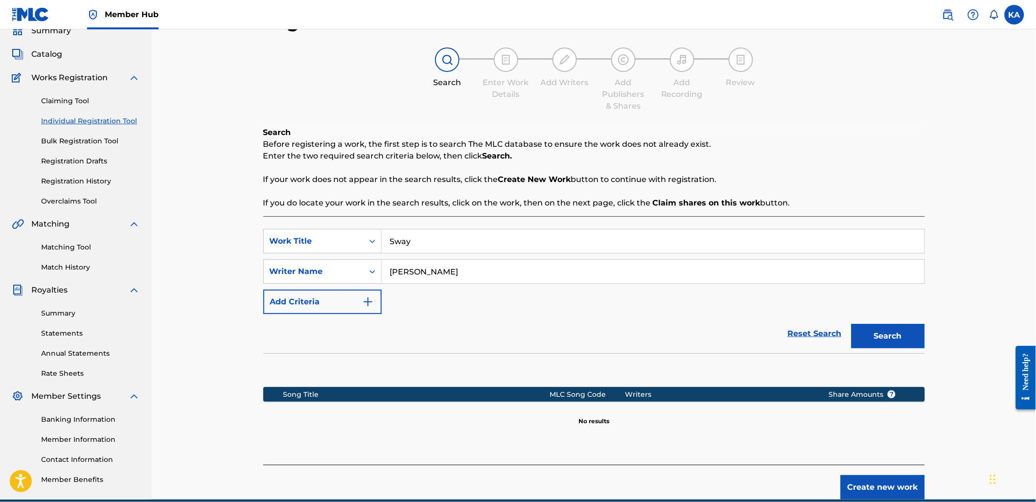
scroll to position [87, 0]
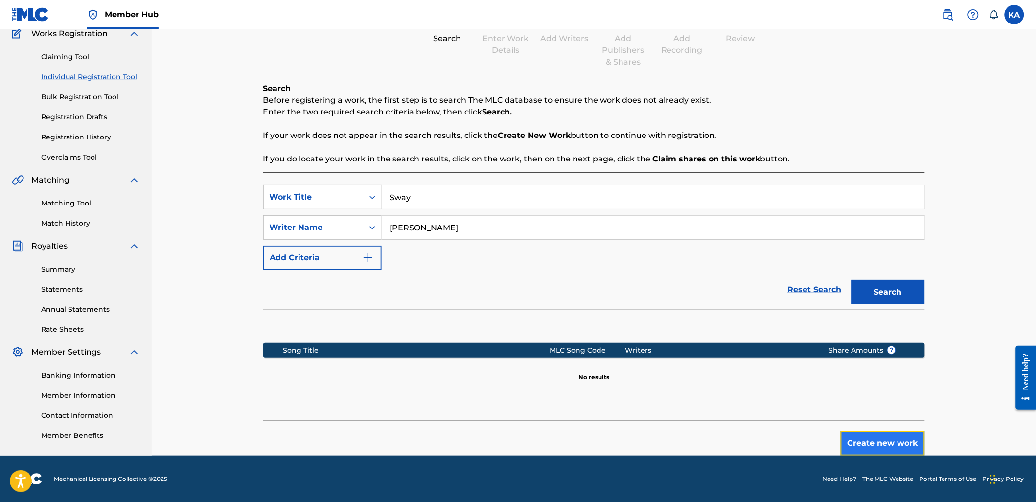
click at [859, 441] on button "Create new work" at bounding box center [883, 443] width 84 height 24
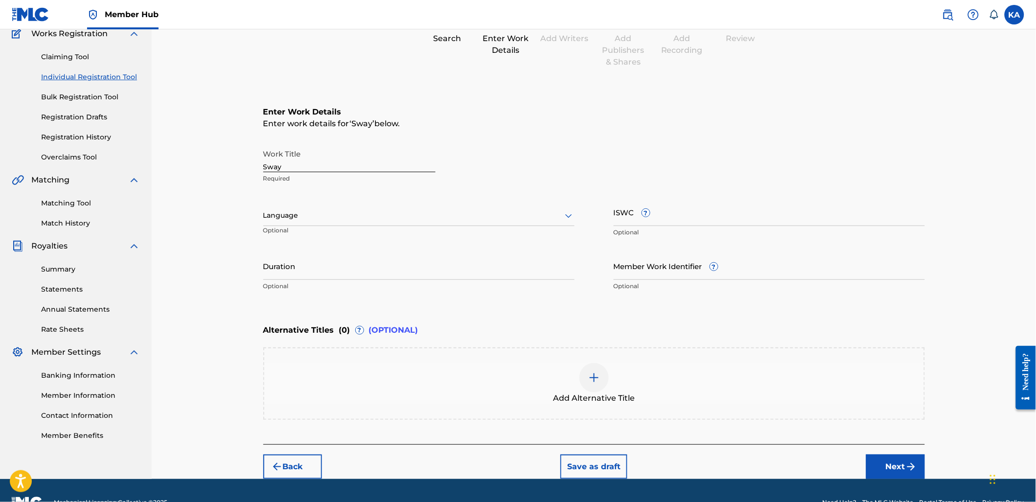
click at [477, 213] on div at bounding box center [418, 216] width 311 height 12
click at [458, 243] on div "English" at bounding box center [419, 237] width 310 height 22
click at [486, 268] on input "Duration" at bounding box center [418, 266] width 311 height 28
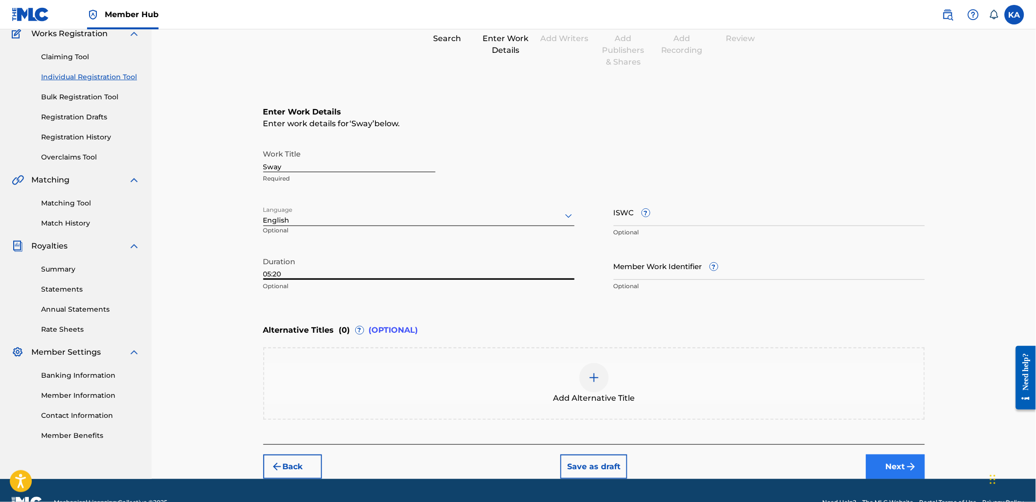
type input "05:20"
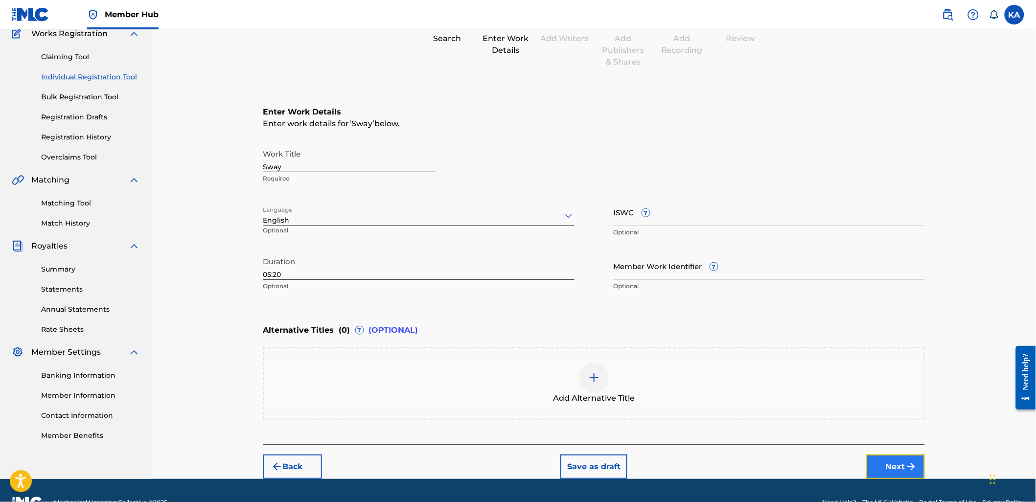
click at [911, 462] on img "submit" at bounding box center [912, 467] width 12 height 12
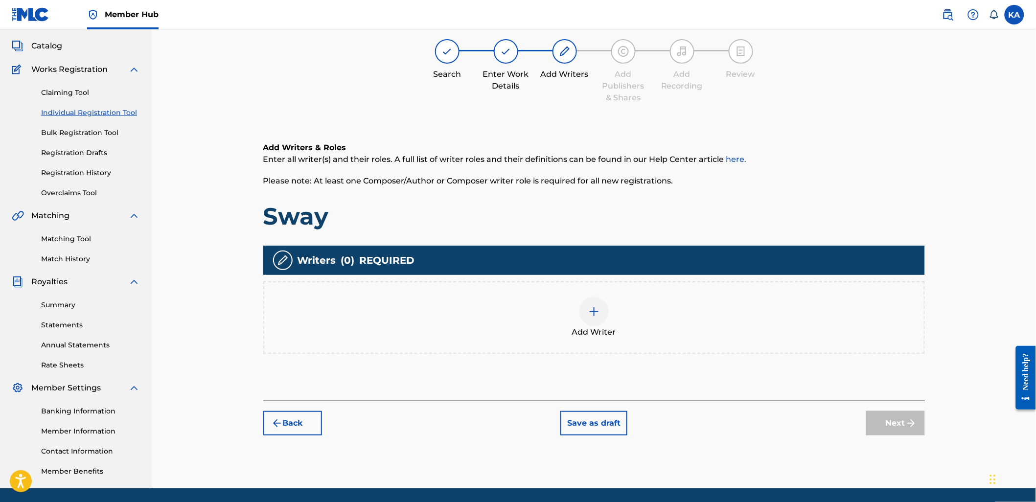
scroll to position [44, 0]
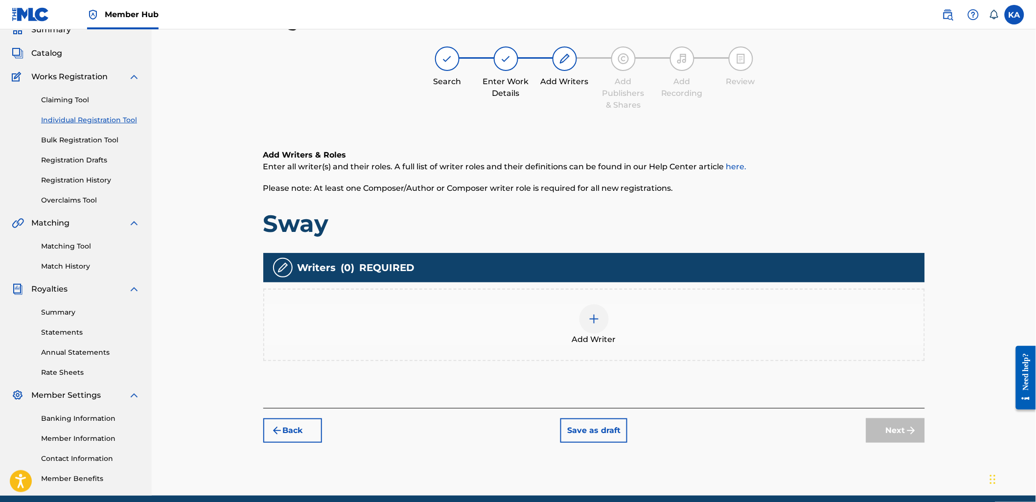
click at [562, 314] on div "Add Writer" at bounding box center [594, 325] width 660 height 41
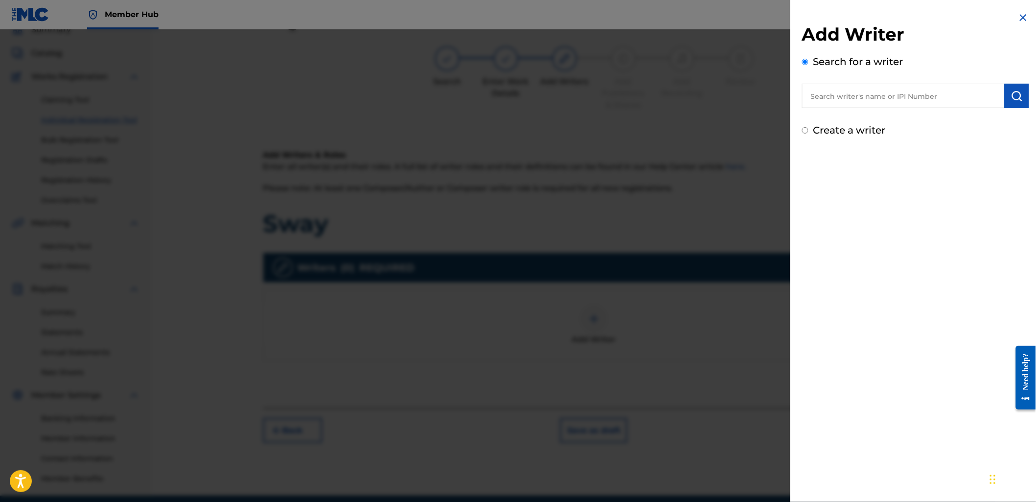
click at [876, 89] on input "text" at bounding box center [903, 96] width 203 height 24
paste input "610115708"
type input "00610115708"
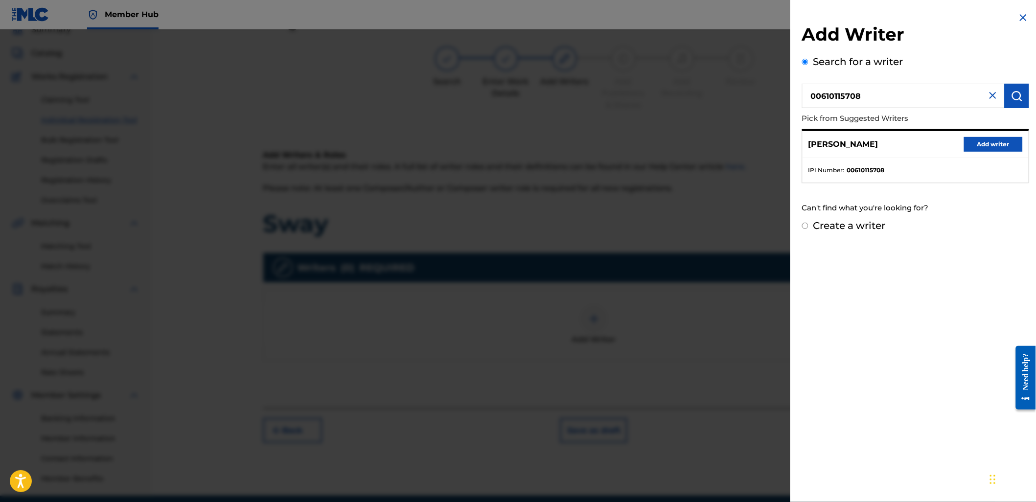
click at [876, 89] on input "00610115708" at bounding box center [903, 96] width 203 height 24
click at [977, 139] on button "Add writer" at bounding box center [993, 144] width 59 height 15
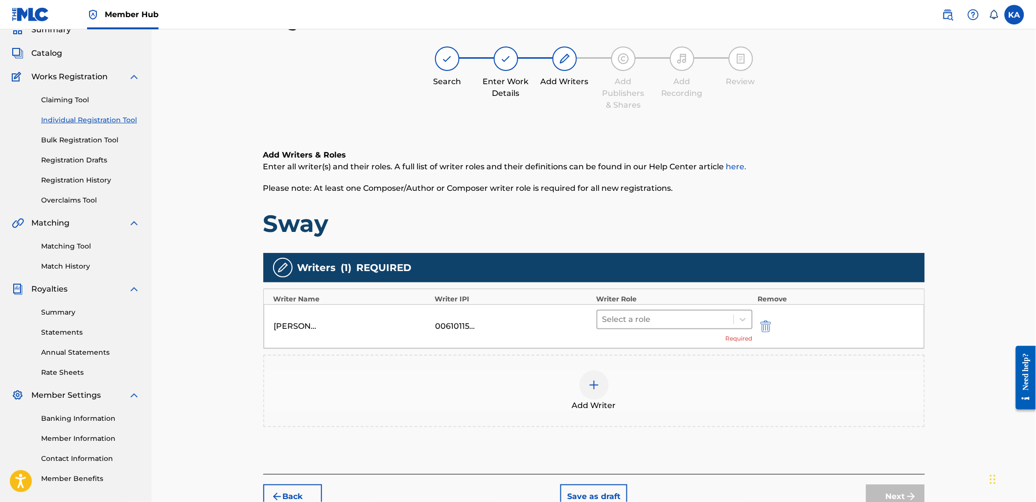
click at [626, 316] on div at bounding box center [666, 320] width 127 height 14
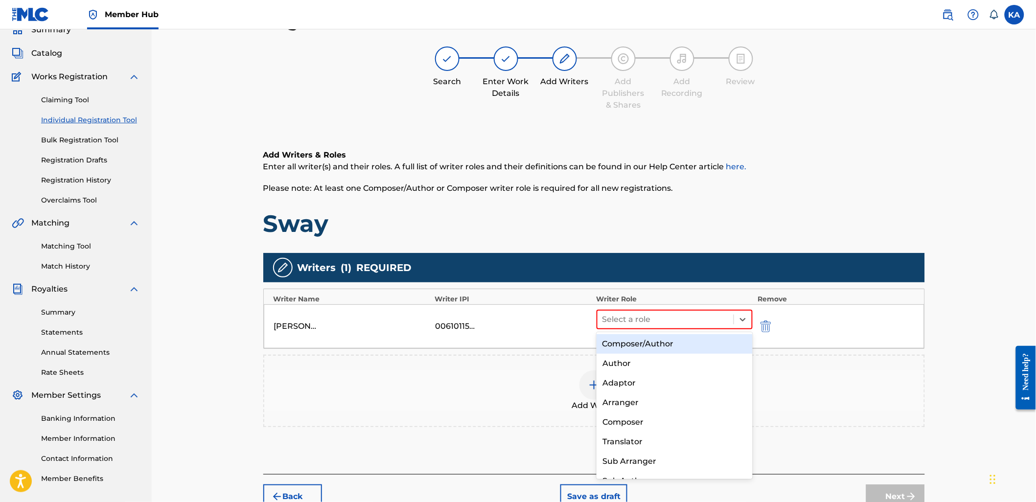
click at [628, 341] on div "Composer/Author" at bounding box center [675, 344] width 156 height 20
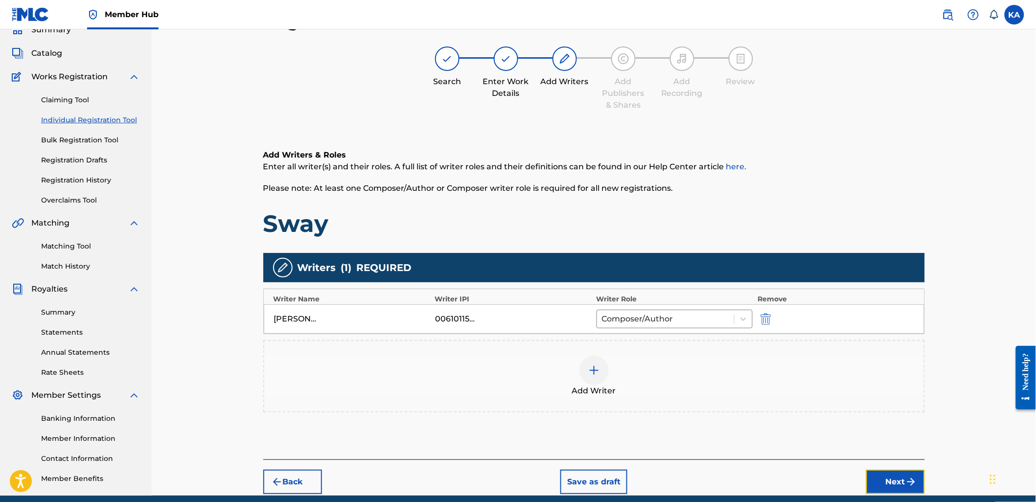
click at [906, 485] on img "submit" at bounding box center [912, 482] width 12 height 12
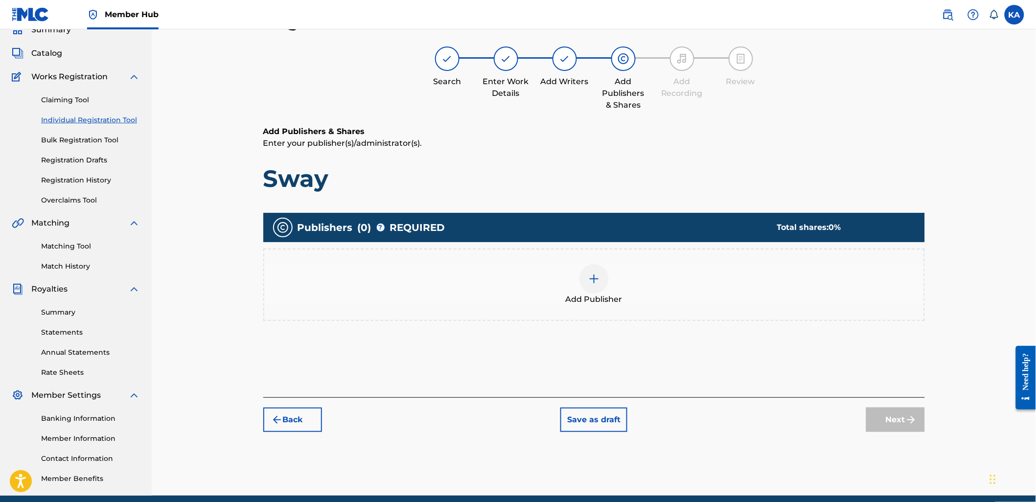
click at [544, 294] on div "Add Publisher" at bounding box center [594, 284] width 660 height 41
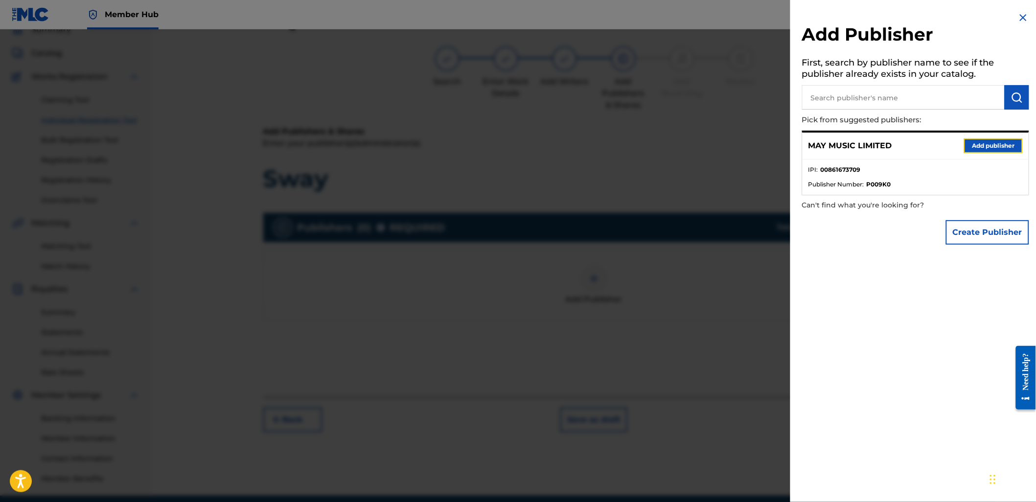
drag, startPoint x: 982, startPoint y: 150, endPoint x: 983, endPoint y: 145, distance: 5.0
click at [983, 147] on button "Add publisher" at bounding box center [993, 146] width 59 height 15
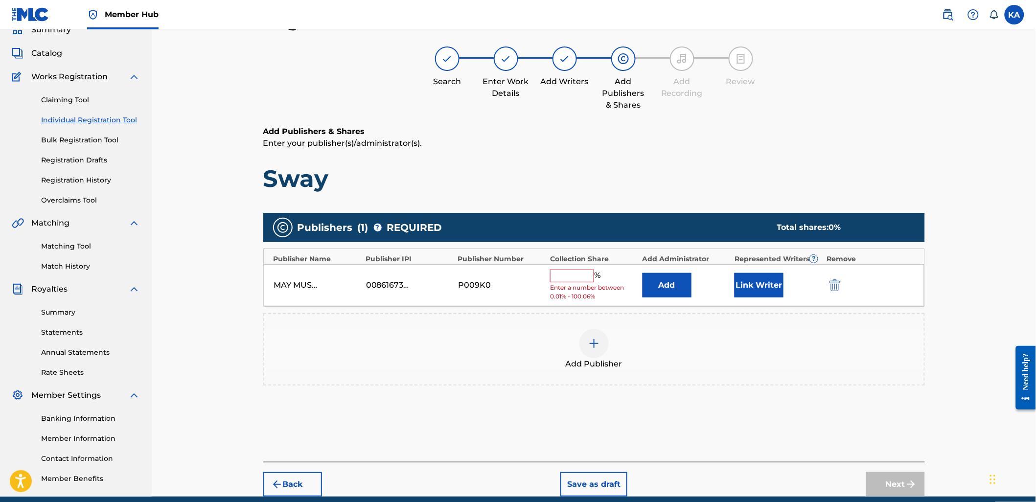
click at [591, 281] on input "text" at bounding box center [572, 276] width 44 height 13
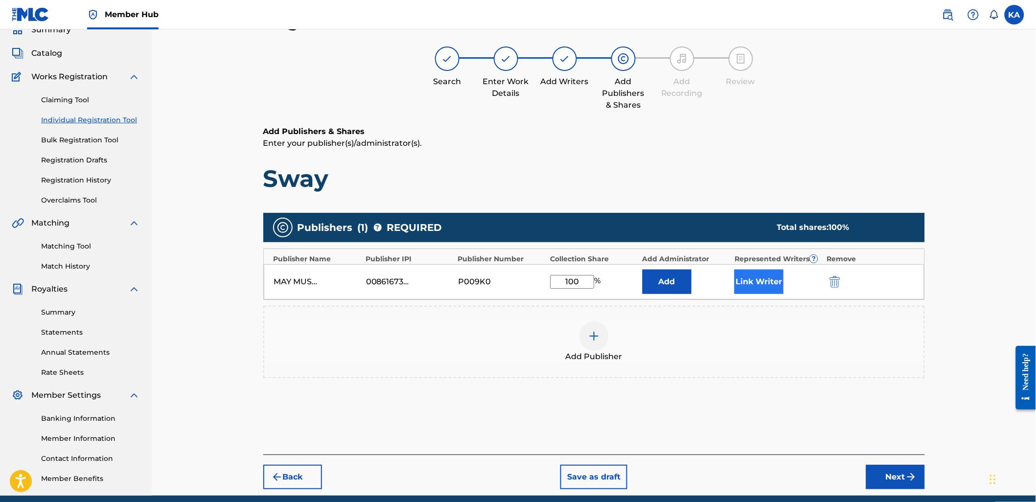
type input "100"
click at [749, 280] on button "Link Writer" at bounding box center [759, 282] width 49 height 24
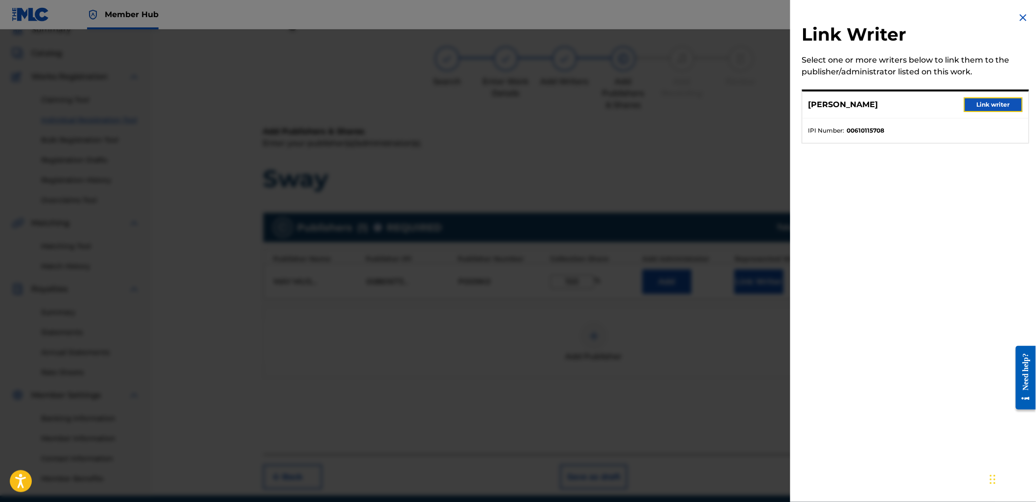
drag, startPoint x: 986, startPoint y: 99, endPoint x: 968, endPoint y: 111, distance: 21.9
click at [985, 99] on button "Link writer" at bounding box center [993, 104] width 59 height 15
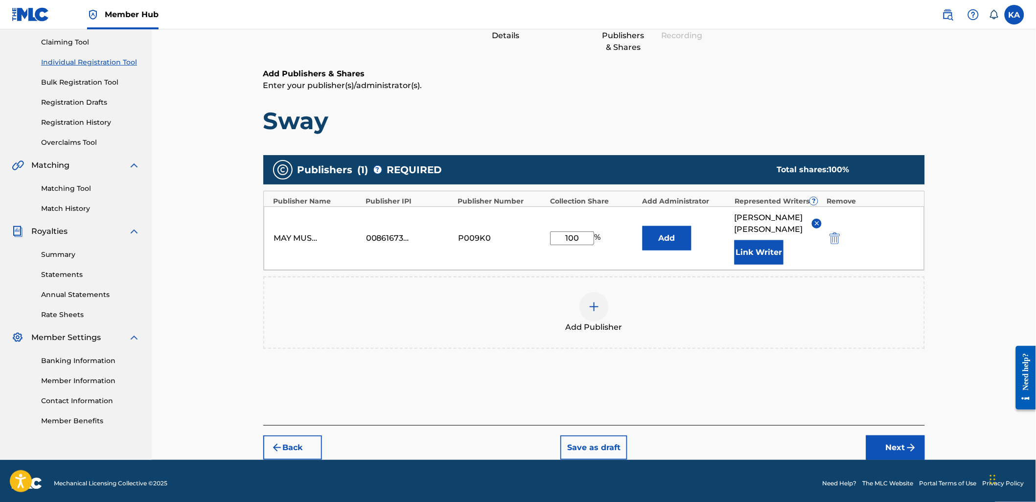
scroll to position [106, 0]
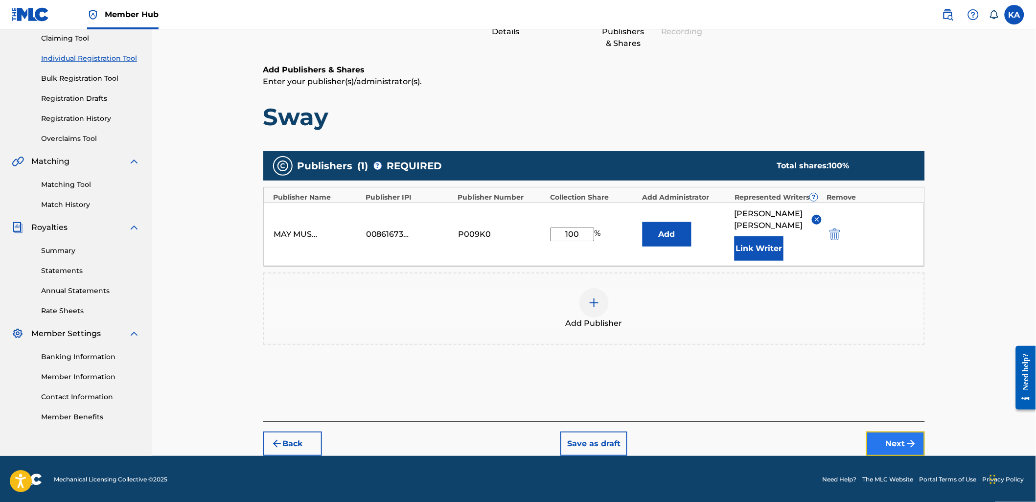
click at [892, 436] on button "Next" at bounding box center [896, 444] width 59 height 24
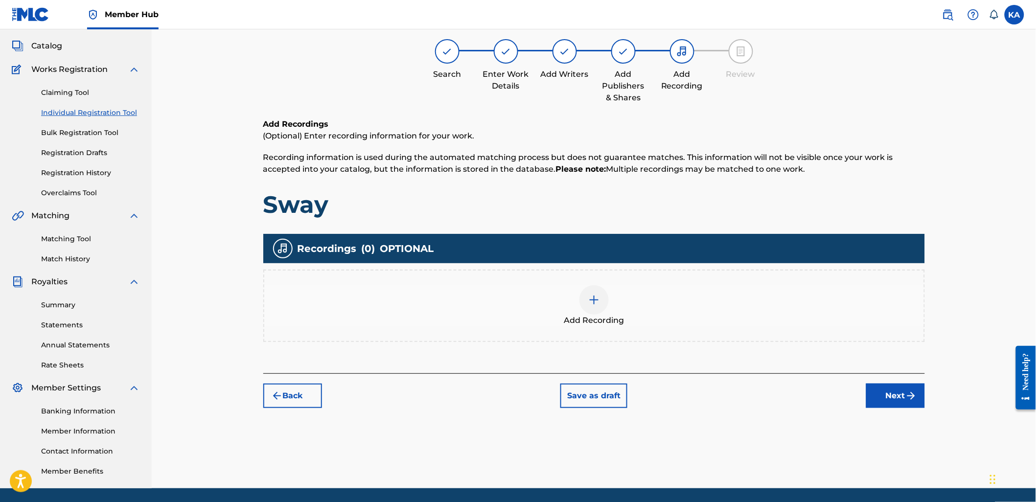
scroll to position [44, 0]
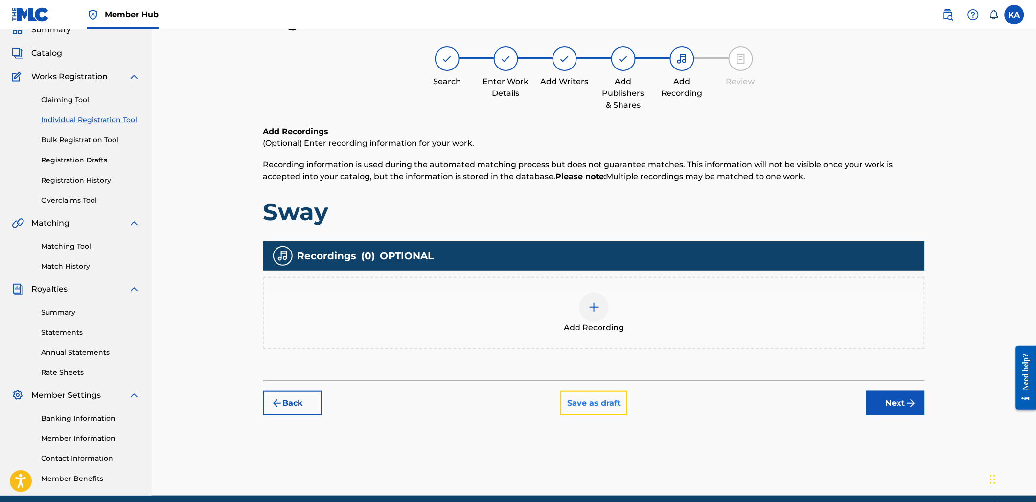
click at [590, 410] on button "Save as draft" at bounding box center [594, 403] width 67 height 24
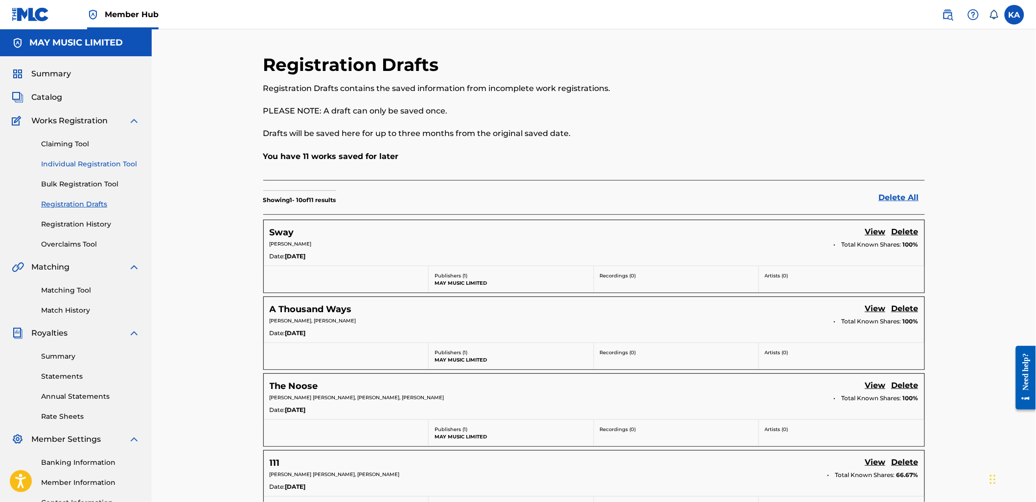
click at [106, 162] on link "Individual Registration Tool" at bounding box center [90, 164] width 99 height 10
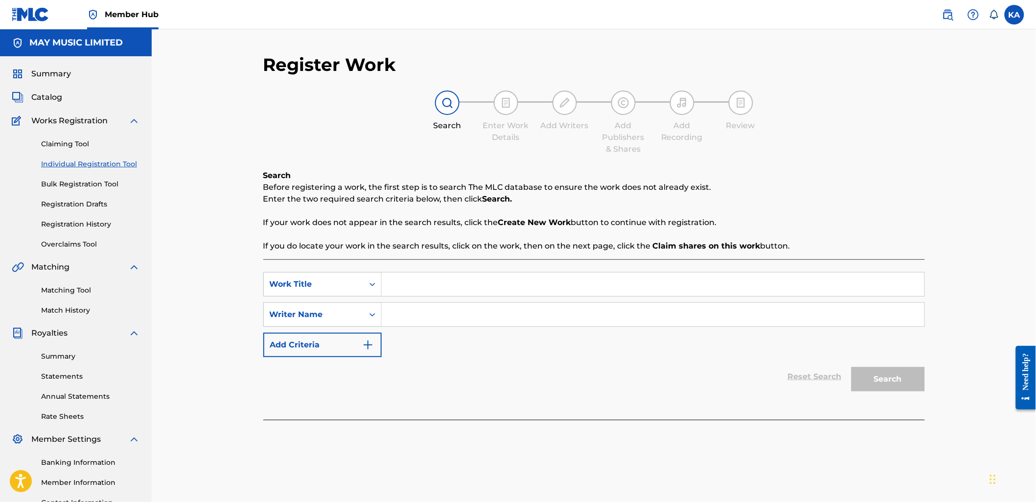
click at [456, 271] on div "SearchWithCriteriab714991d-8e20-4087-8180-faa38a3e5bf1 Work Title SearchWithCri…" at bounding box center [594, 339] width 662 height 161
click at [448, 278] on input "Search Form" at bounding box center [653, 284] width 543 height 23
type input "Relic"
click at [399, 324] on input "Search Form" at bounding box center [653, 314] width 543 height 23
type input "[PERSON_NAME]"
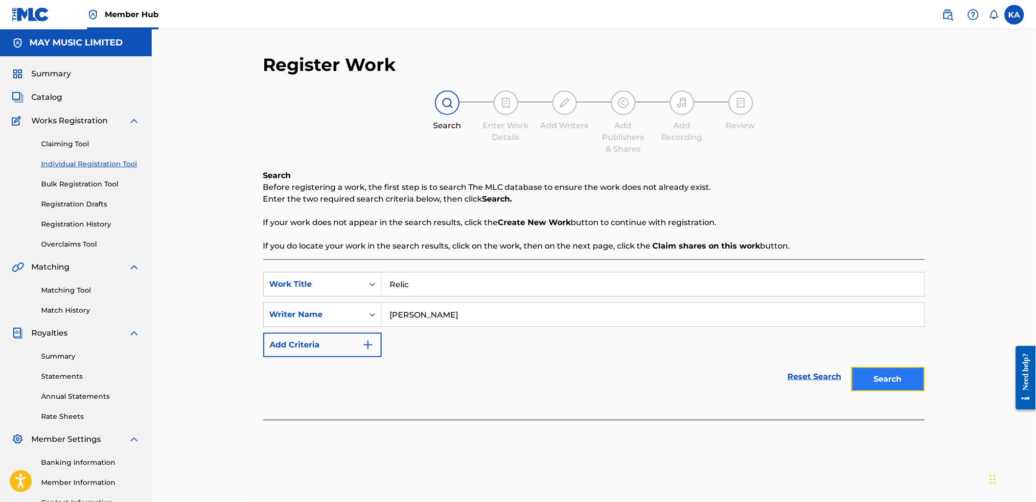
click at [868, 379] on button "Search" at bounding box center [888, 379] width 73 height 24
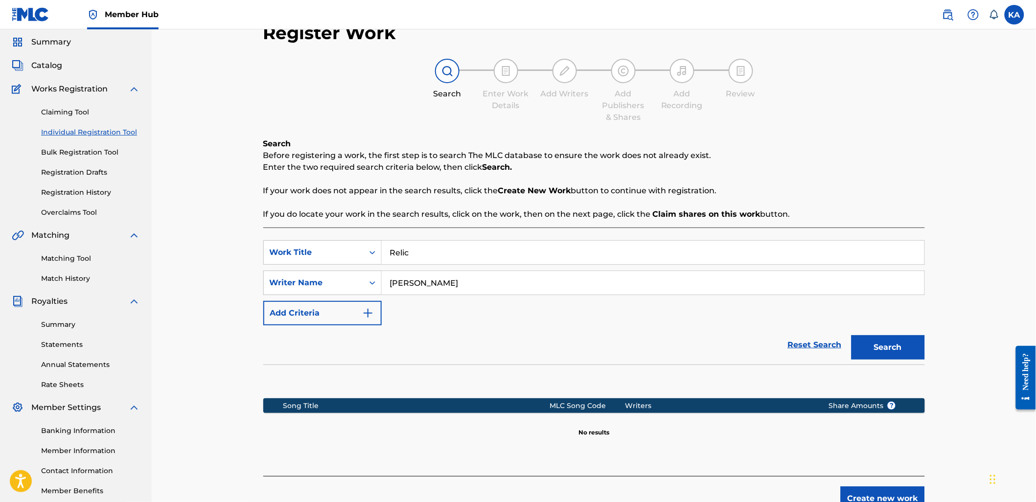
scroll to position [87, 0]
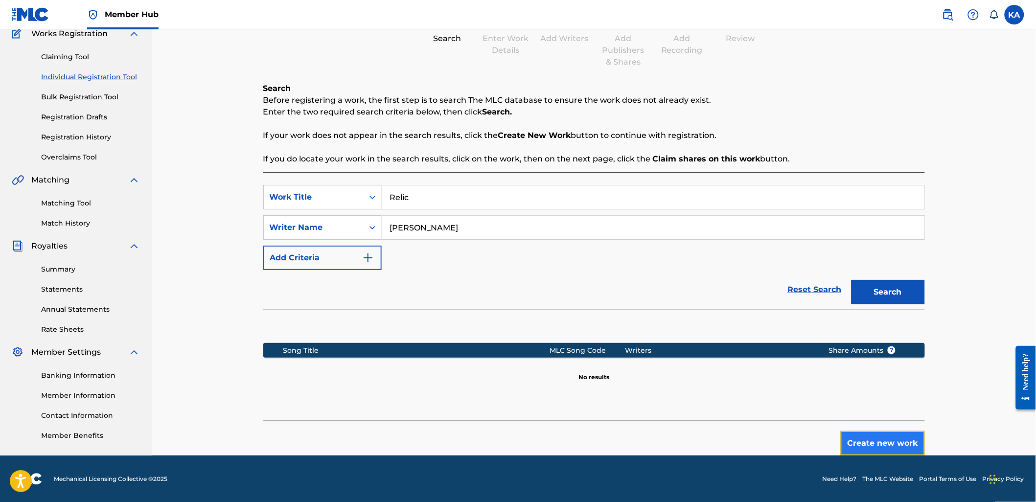
click at [874, 434] on button "Create new work" at bounding box center [883, 443] width 84 height 24
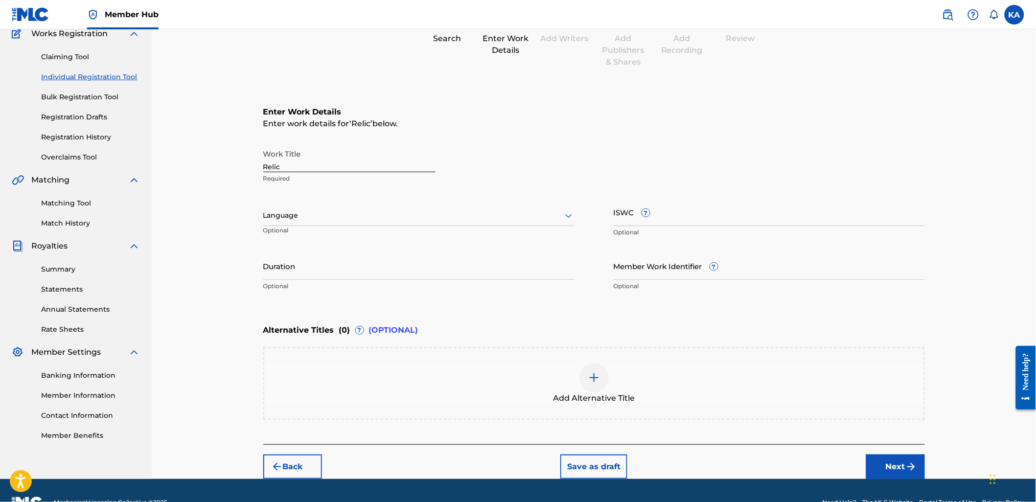
click at [341, 212] on div at bounding box center [418, 216] width 311 height 12
click at [364, 236] on div "English" at bounding box center [419, 237] width 310 height 22
click at [362, 260] on input "Duration" at bounding box center [418, 266] width 311 height 28
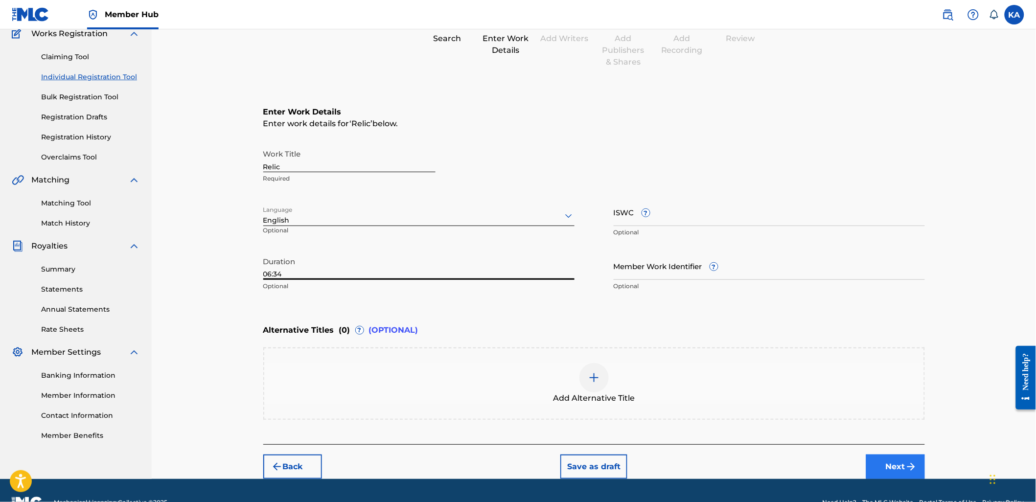
type input "06:34"
click at [885, 462] on button "Next" at bounding box center [896, 467] width 59 height 24
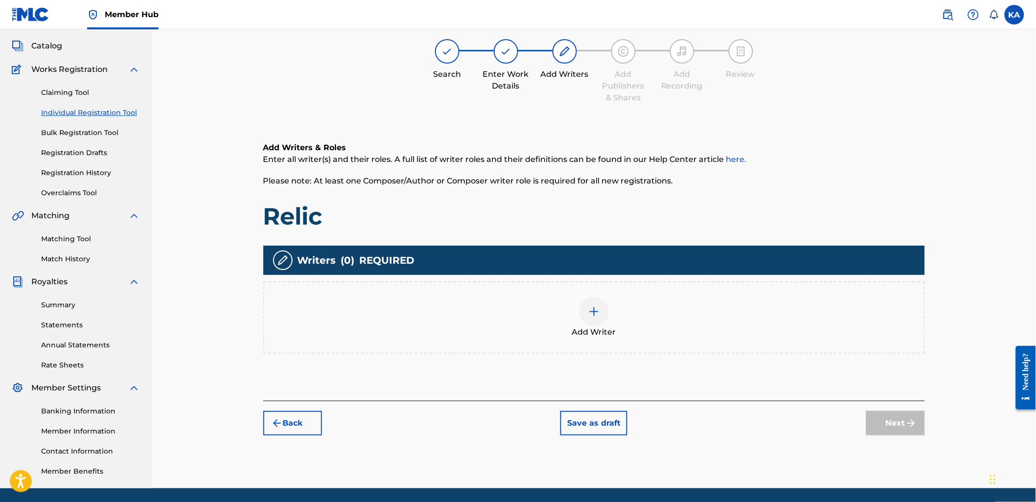
scroll to position [44, 0]
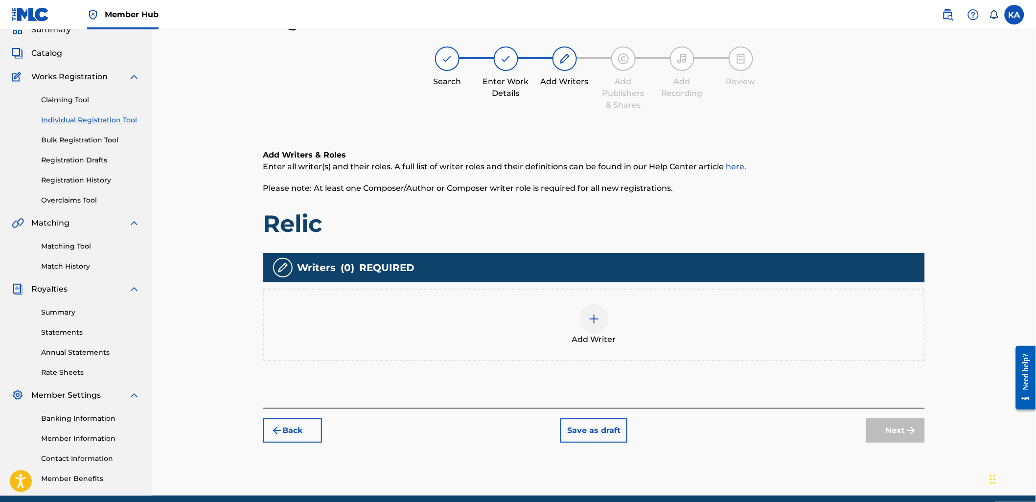
click at [543, 329] on div "Add Writer" at bounding box center [594, 325] width 660 height 41
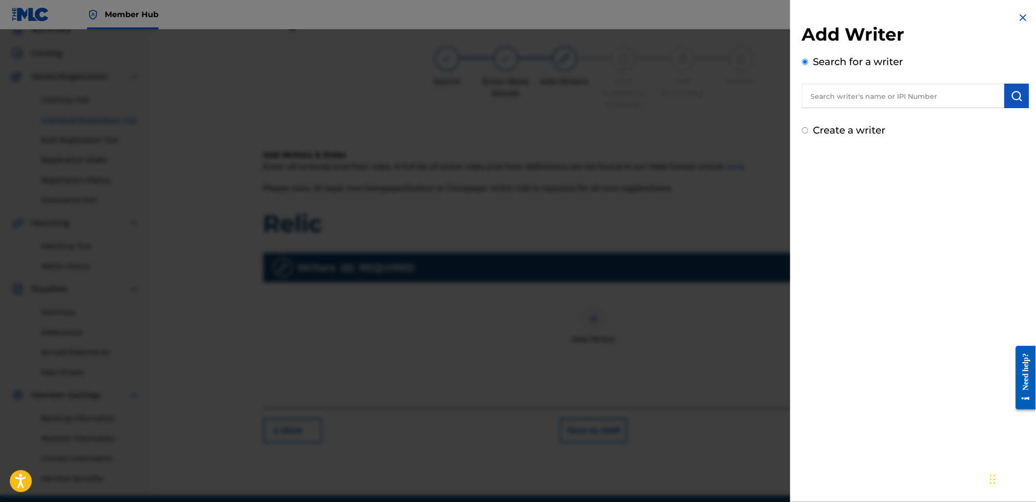
click at [835, 106] on input "text" at bounding box center [903, 96] width 203 height 24
paste input "610115708"
type input "00610115708"
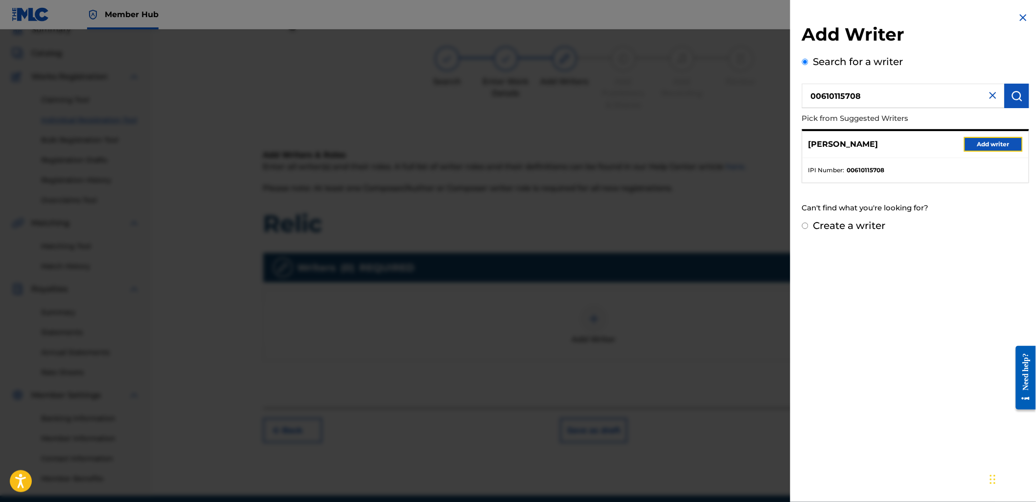
drag, startPoint x: 990, startPoint y: 145, endPoint x: 996, endPoint y: 143, distance: 5.9
click at [996, 143] on button "Add writer" at bounding box center [993, 144] width 59 height 15
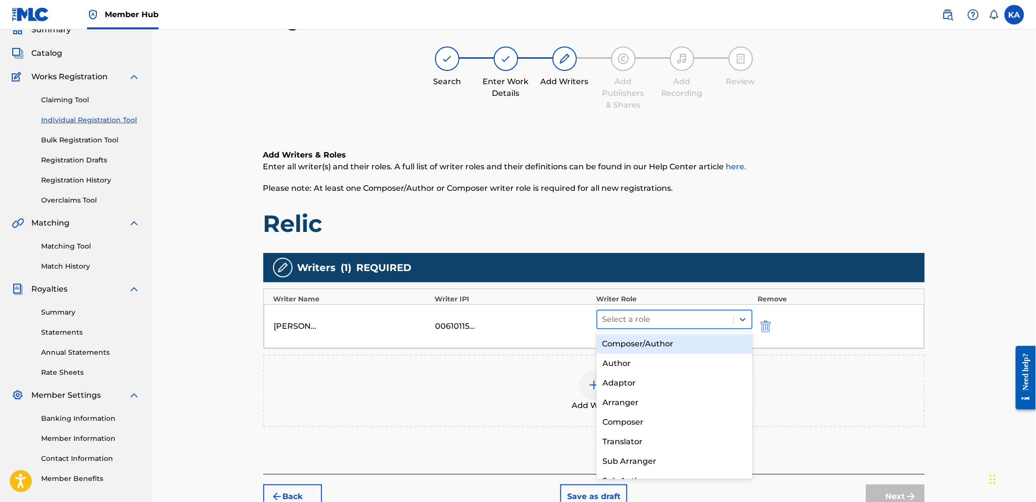
click at [726, 317] on div at bounding box center [666, 320] width 127 height 14
click at [718, 341] on div "Composer/Author" at bounding box center [675, 344] width 156 height 20
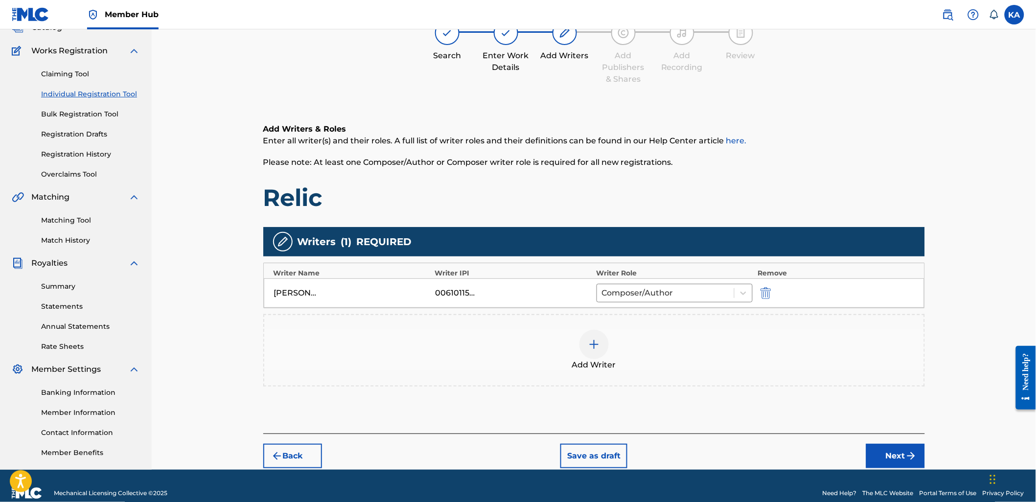
scroll to position [84, 0]
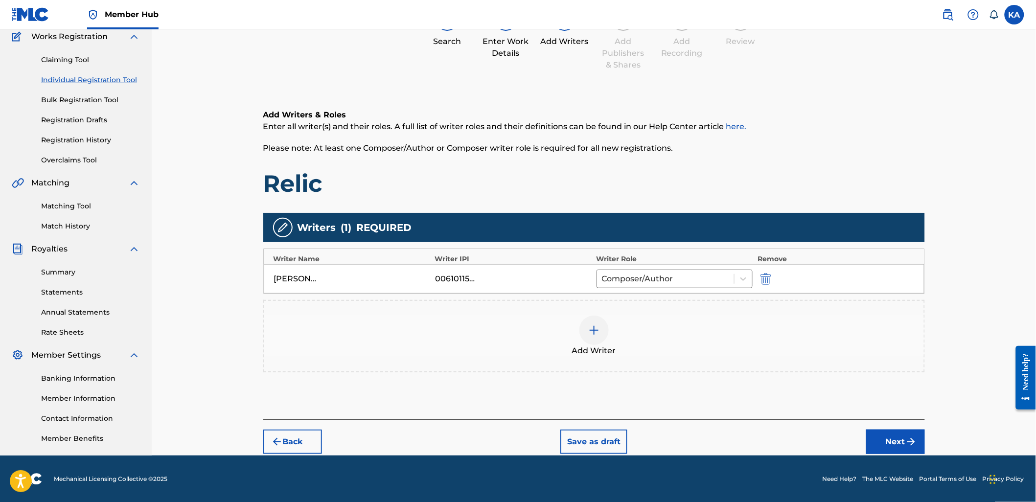
click at [872, 427] on div "Back Save as draft Next" at bounding box center [594, 437] width 662 height 35
click at [892, 432] on button "Next" at bounding box center [896, 442] width 59 height 24
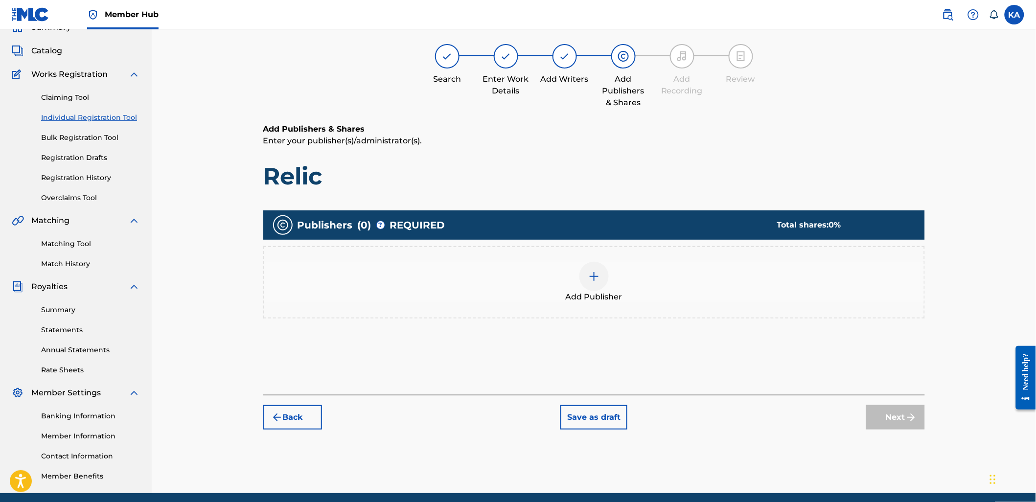
scroll to position [44, 0]
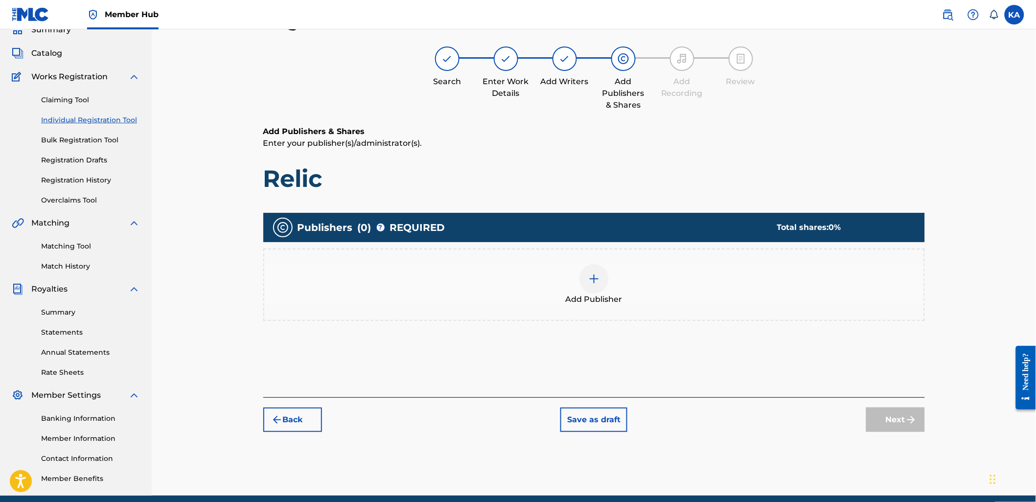
click at [543, 287] on div "Add Publisher" at bounding box center [594, 284] width 660 height 41
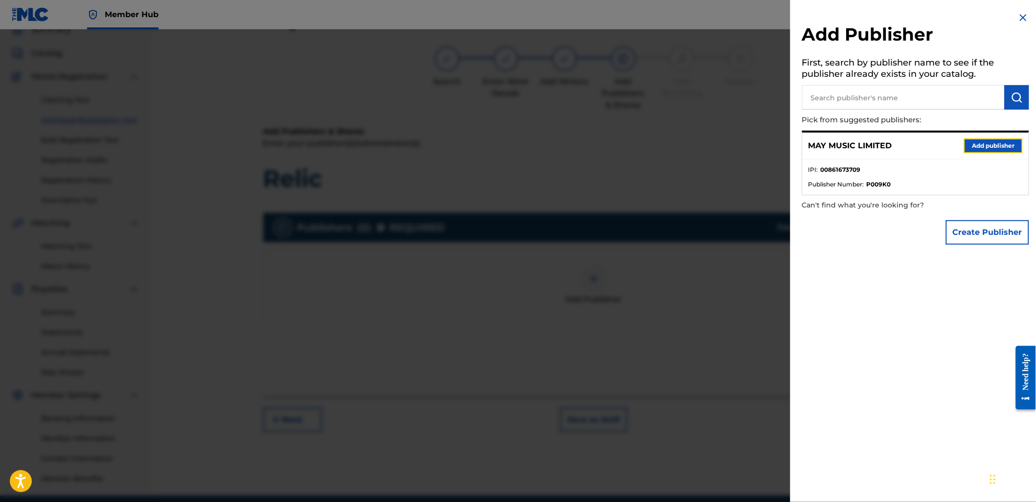
click at [967, 143] on button "Add publisher" at bounding box center [993, 146] width 59 height 15
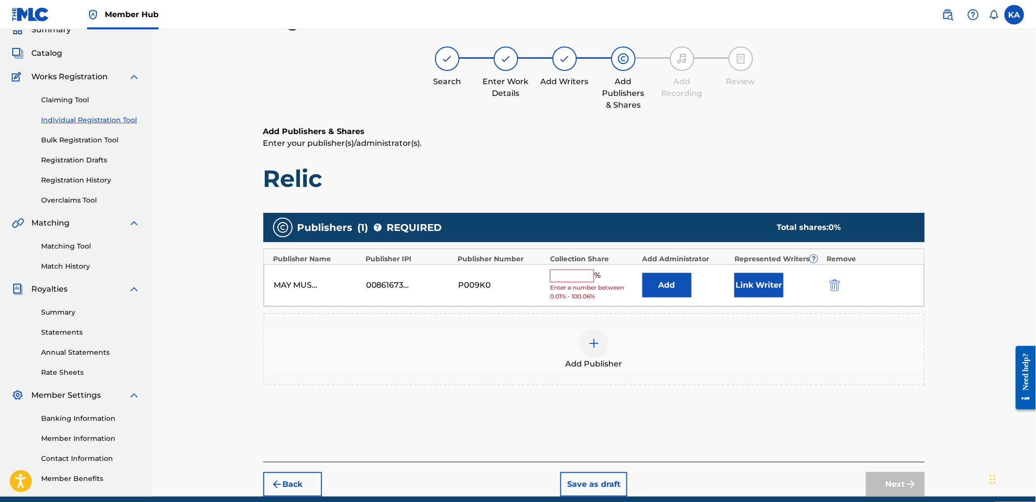
click at [572, 275] on input "text" at bounding box center [572, 276] width 44 height 13
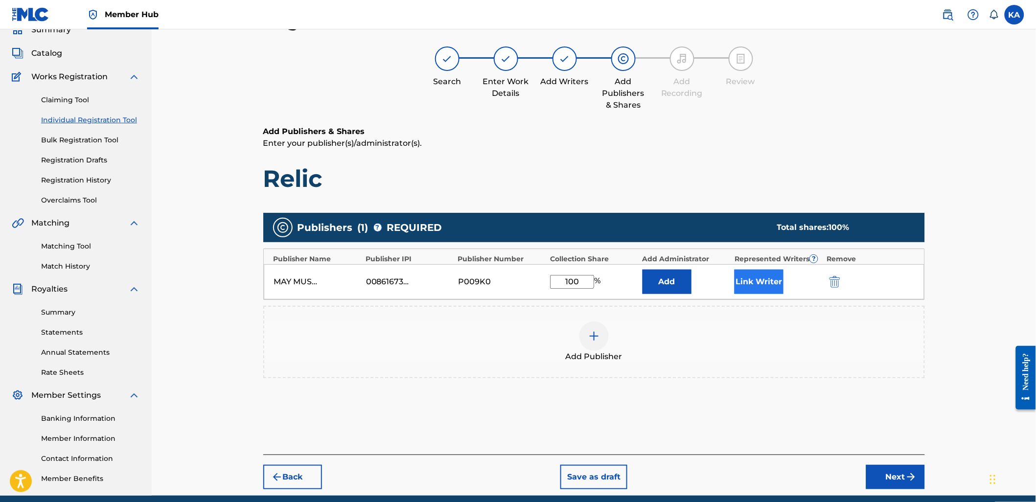
type input "100"
click at [741, 287] on button "Link Writer" at bounding box center [759, 282] width 49 height 24
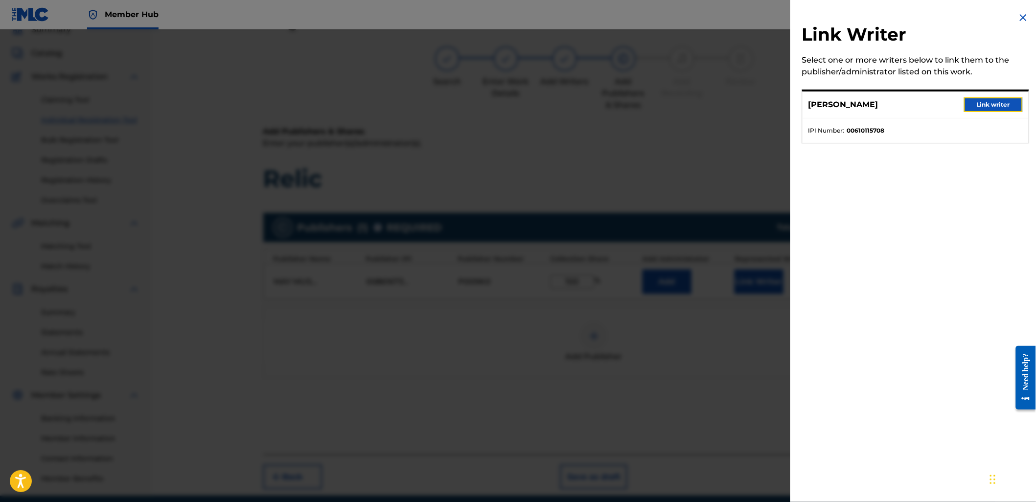
drag, startPoint x: 1001, startPoint y: 110, endPoint x: 990, endPoint y: 101, distance: 14.2
click at [1002, 109] on button "Link writer" at bounding box center [993, 104] width 59 height 15
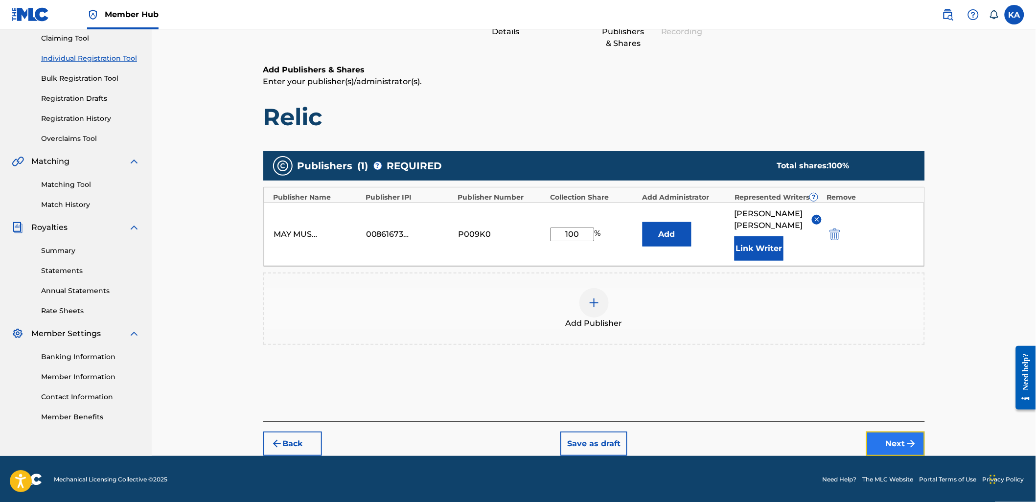
click at [893, 445] on button "Next" at bounding box center [896, 444] width 59 height 24
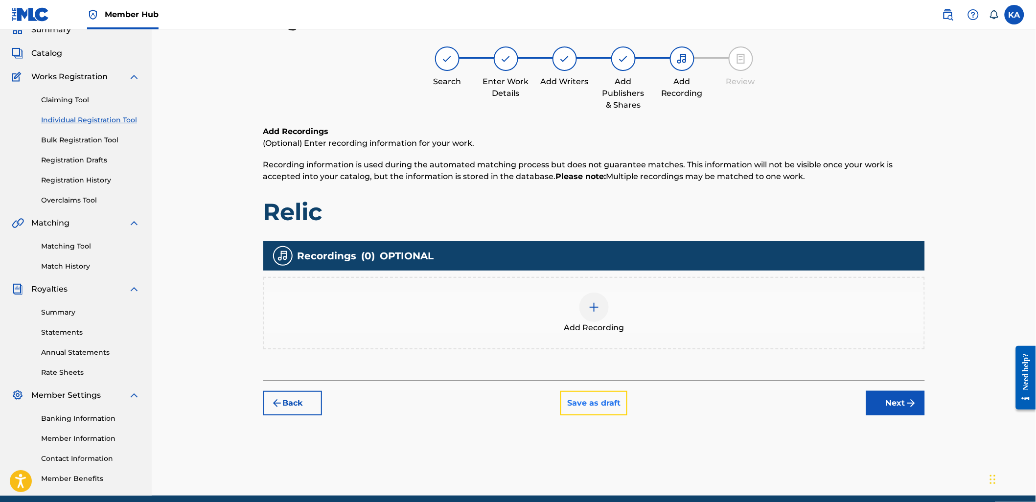
click at [586, 392] on button "Save as draft" at bounding box center [594, 403] width 67 height 24
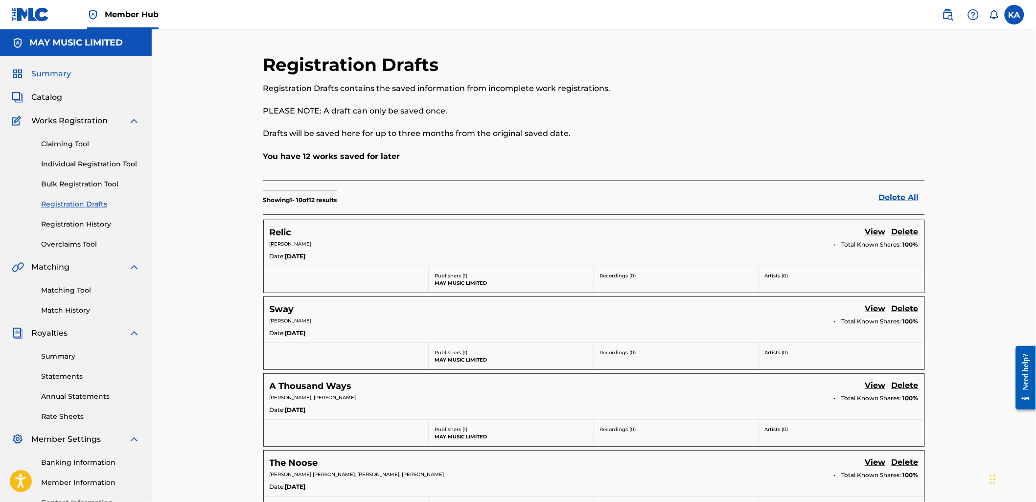
click at [56, 73] on span "Summary" at bounding box center [51, 74] width 40 height 12
